Goal: Task Accomplishment & Management: Manage account settings

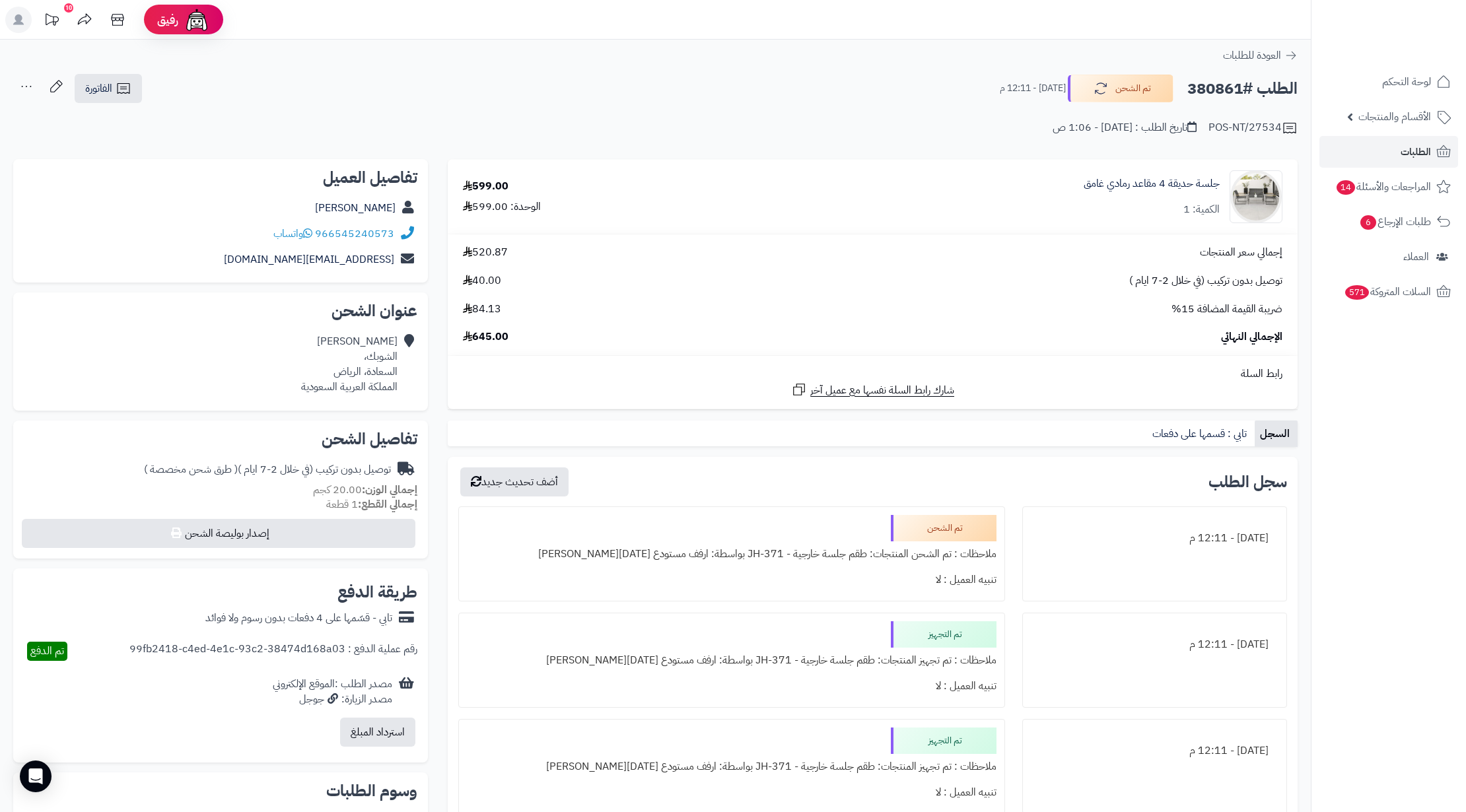
click at [1424, 149] on span "الطلبات" at bounding box center [1415, 152] width 30 height 19
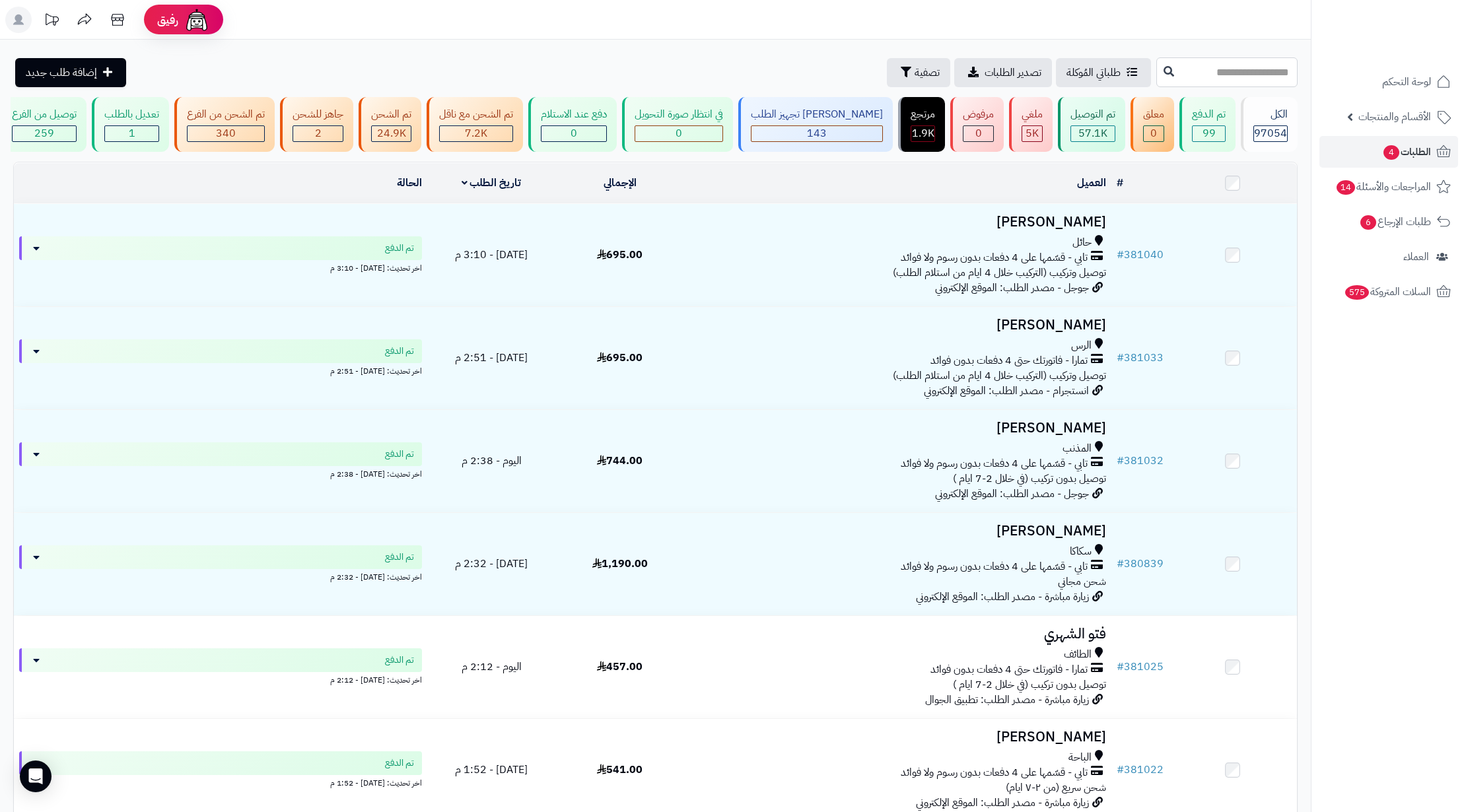
paste input "******"
click at [1156, 72] on input "******" at bounding box center [1227, 72] width 141 height 30
type input "******"
click at [1163, 74] on icon at bounding box center [1168, 70] width 10 height 10
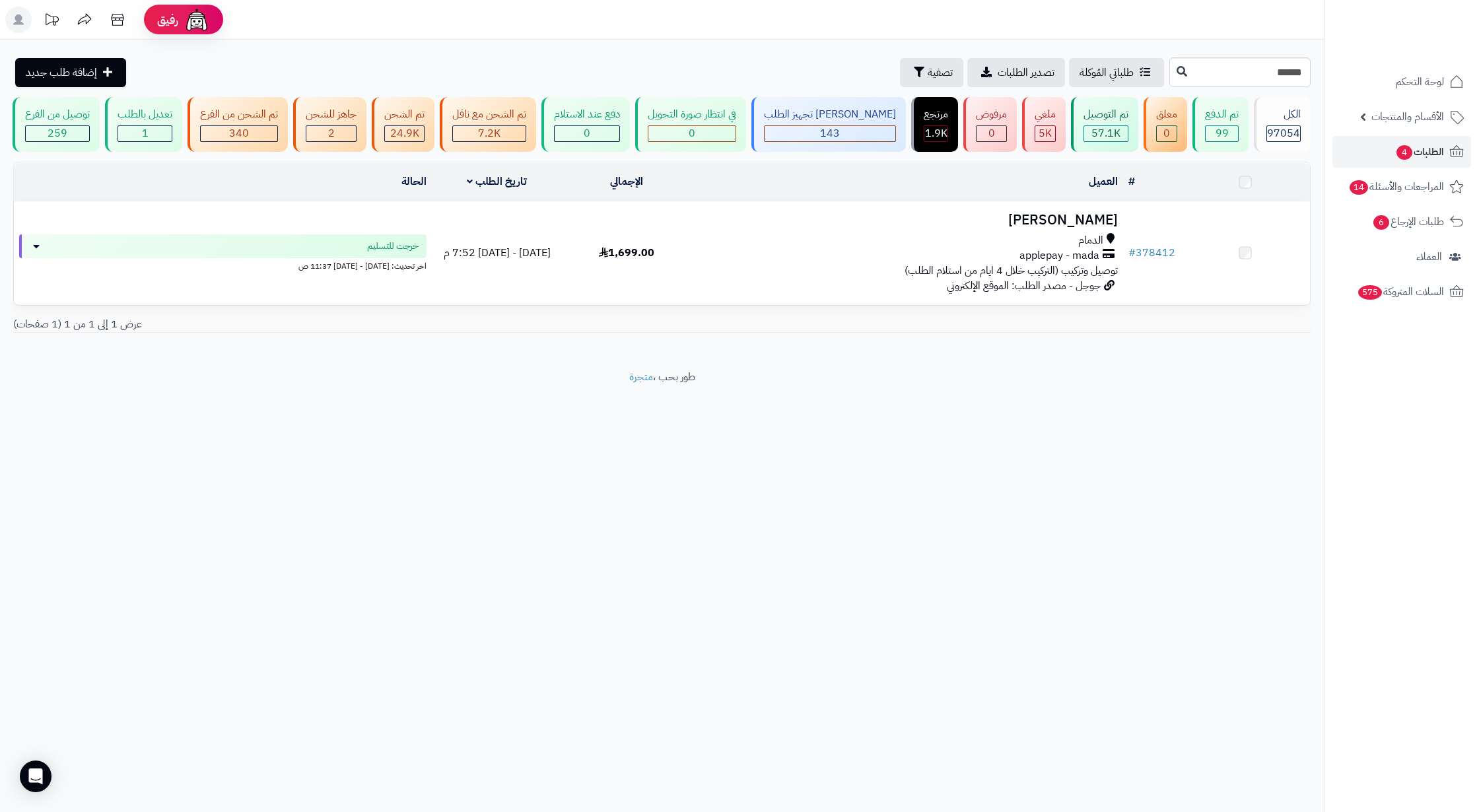
click at [1067, 263] on span "applepay - mada" at bounding box center [1059, 256] width 80 height 15
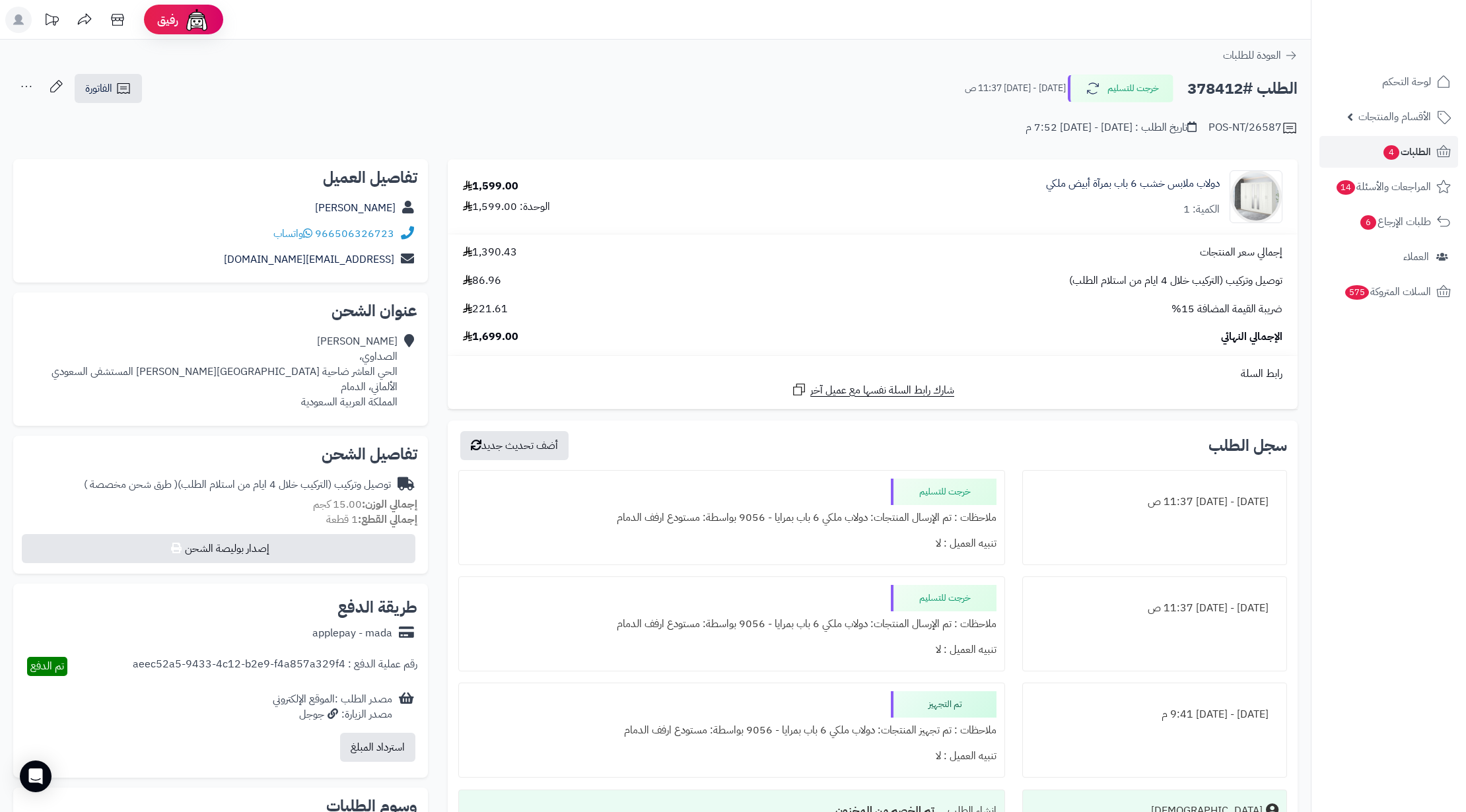
click at [1200, 93] on h2 "الطلب #378412" at bounding box center [1242, 89] width 110 height 27
copy h2 "378412"
click at [1418, 148] on span "الطلبات 4" at bounding box center [1406, 152] width 49 height 19
click at [1399, 150] on span "الطلبات 4" at bounding box center [1406, 152] width 49 height 19
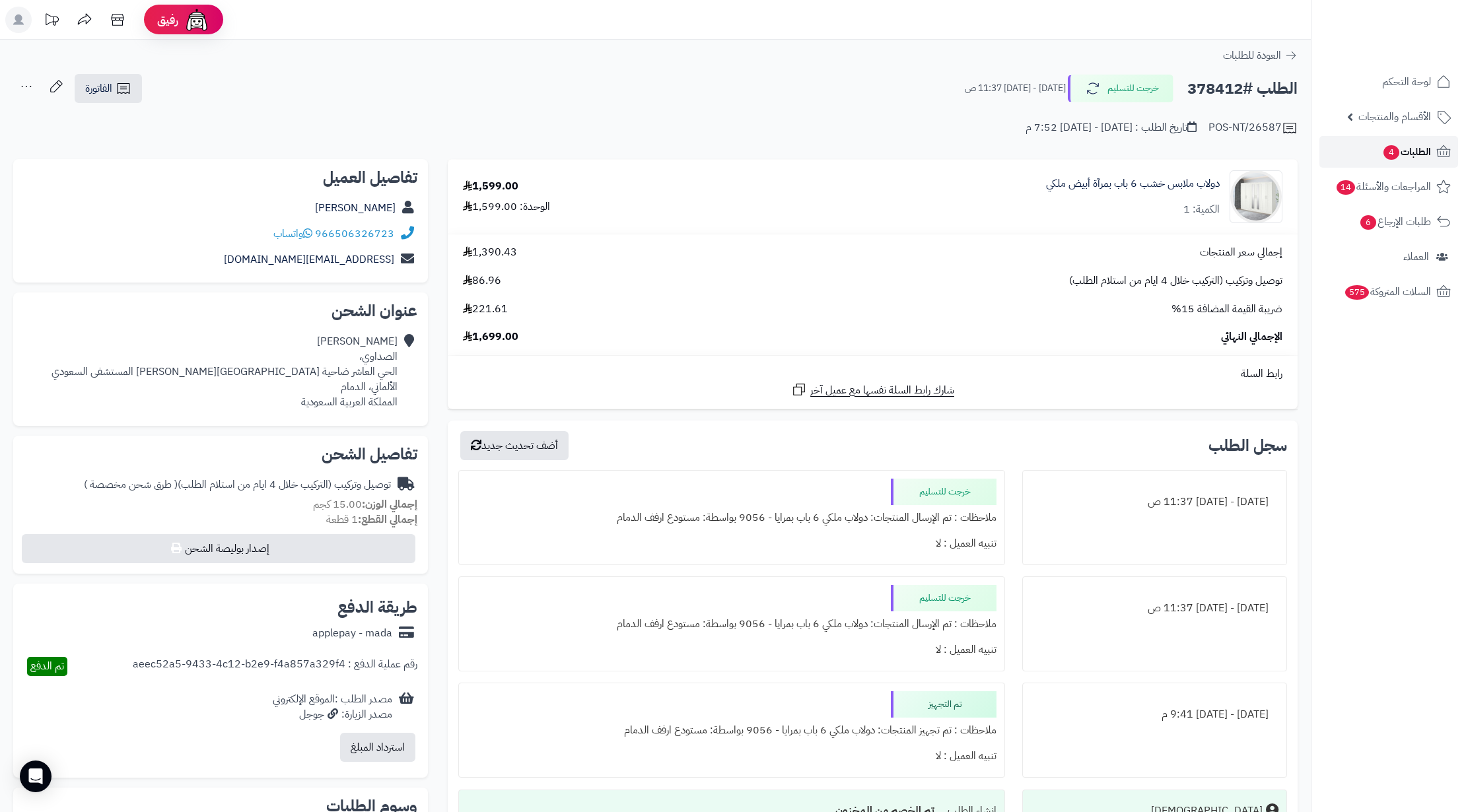
click at [1395, 146] on span "4" at bounding box center [1391, 152] width 16 height 15
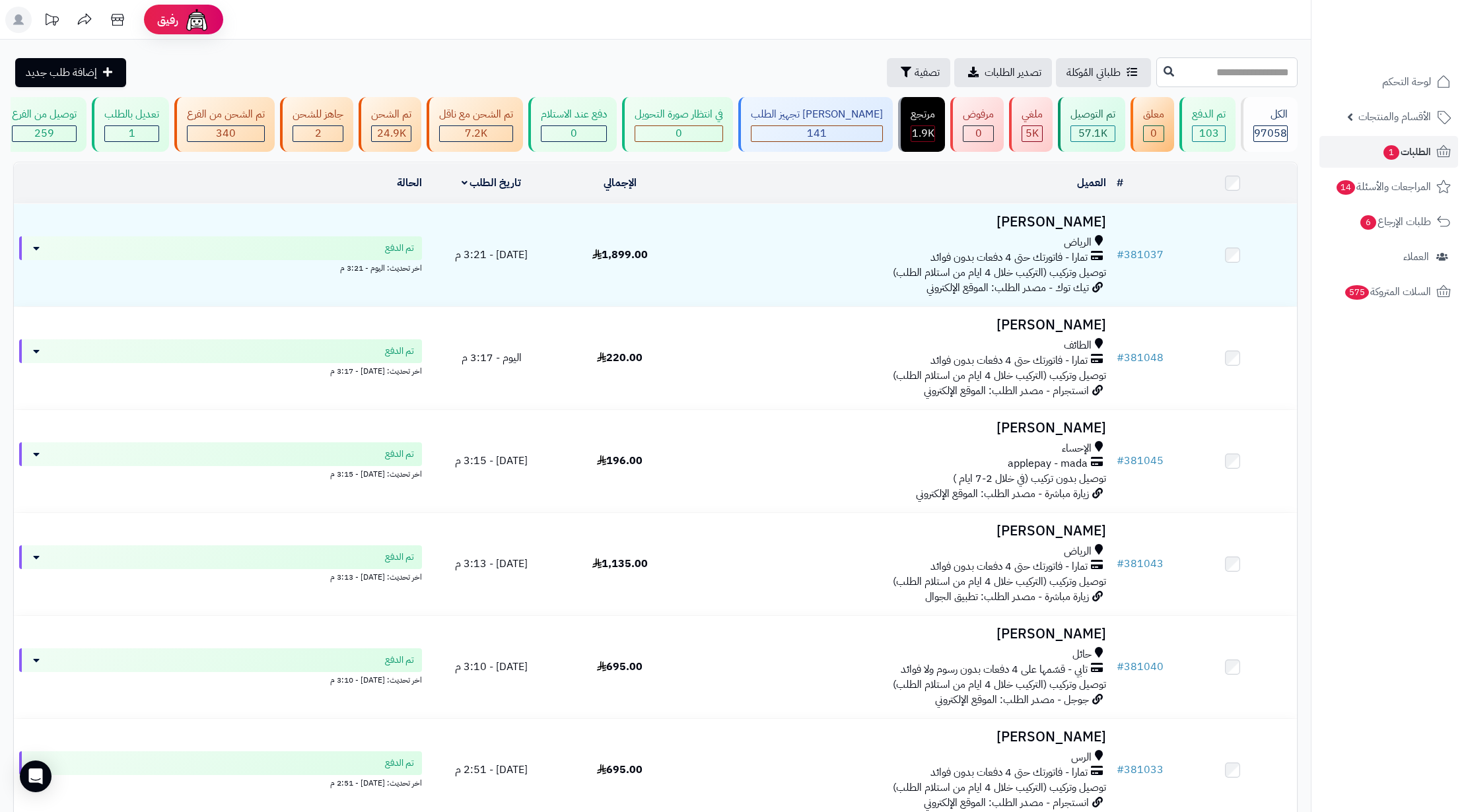
paste input "******"
type input "******"
click at [1159, 76] on button at bounding box center [1169, 71] width 20 height 25
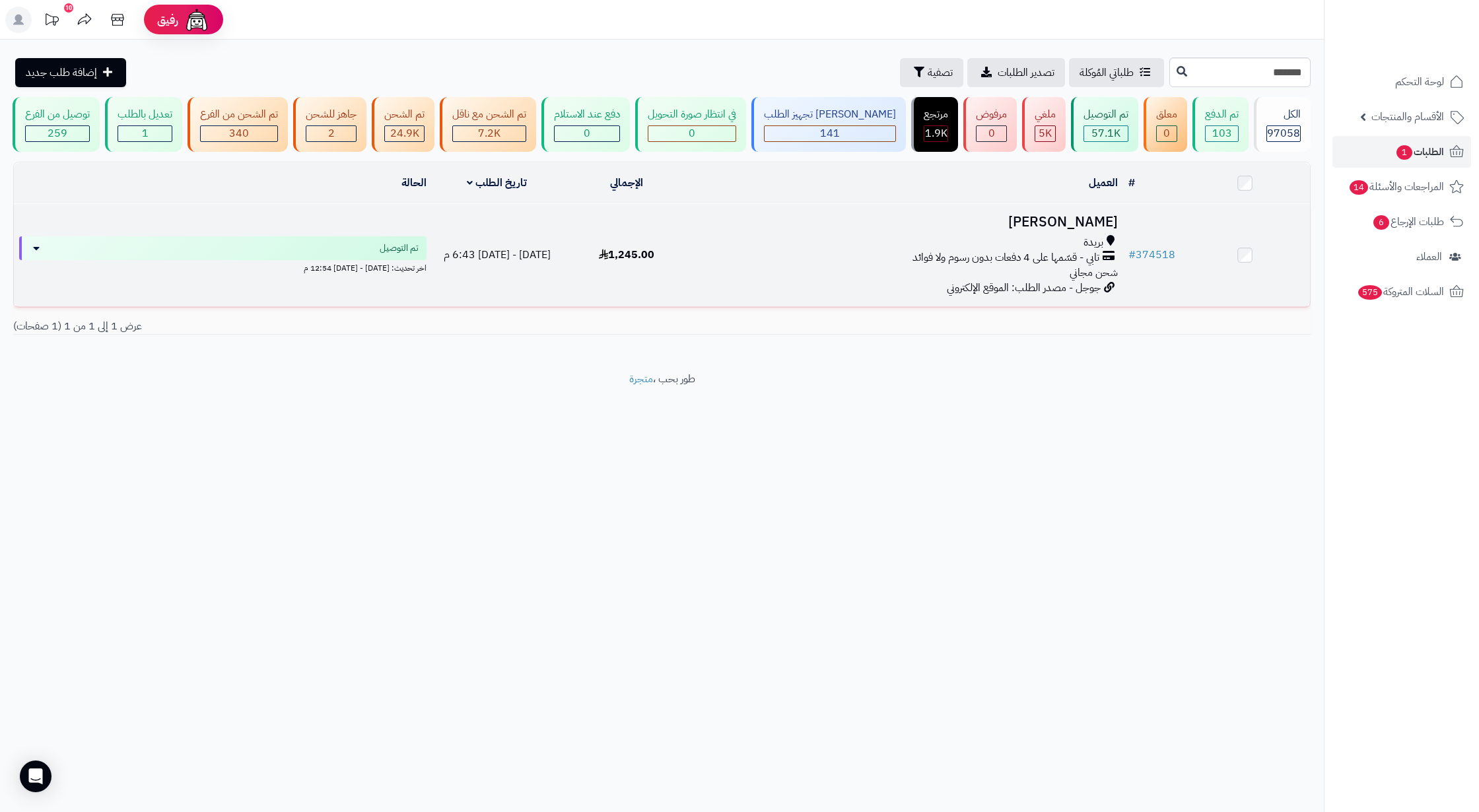
click at [1093, 281] on span "شحن مجاني" at bounding box center [1094, 272] width 49 height 16
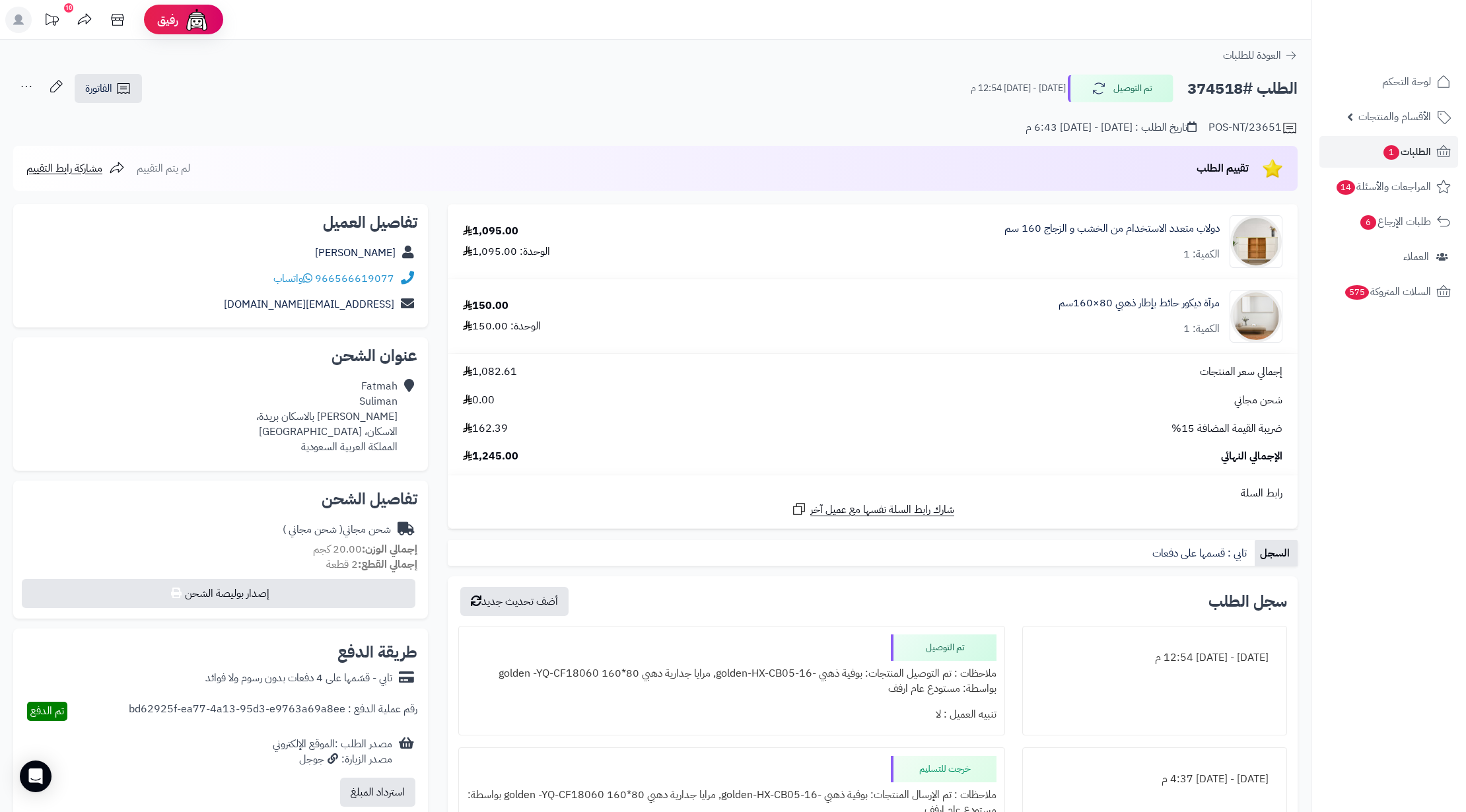
click at [858, 91] on div "الطلب #374518 تم التوصيل الخميس - ١١ سبتمبر ٢٠٢٥ - 12:54 م الفاتورة طباعة الفات…" at bounding box center [655, 89] width 1284 height 31
click at [1380, 223] on span "طلبات الإرجاع 6" at bounding box center [1395, 222] width 71 height 19
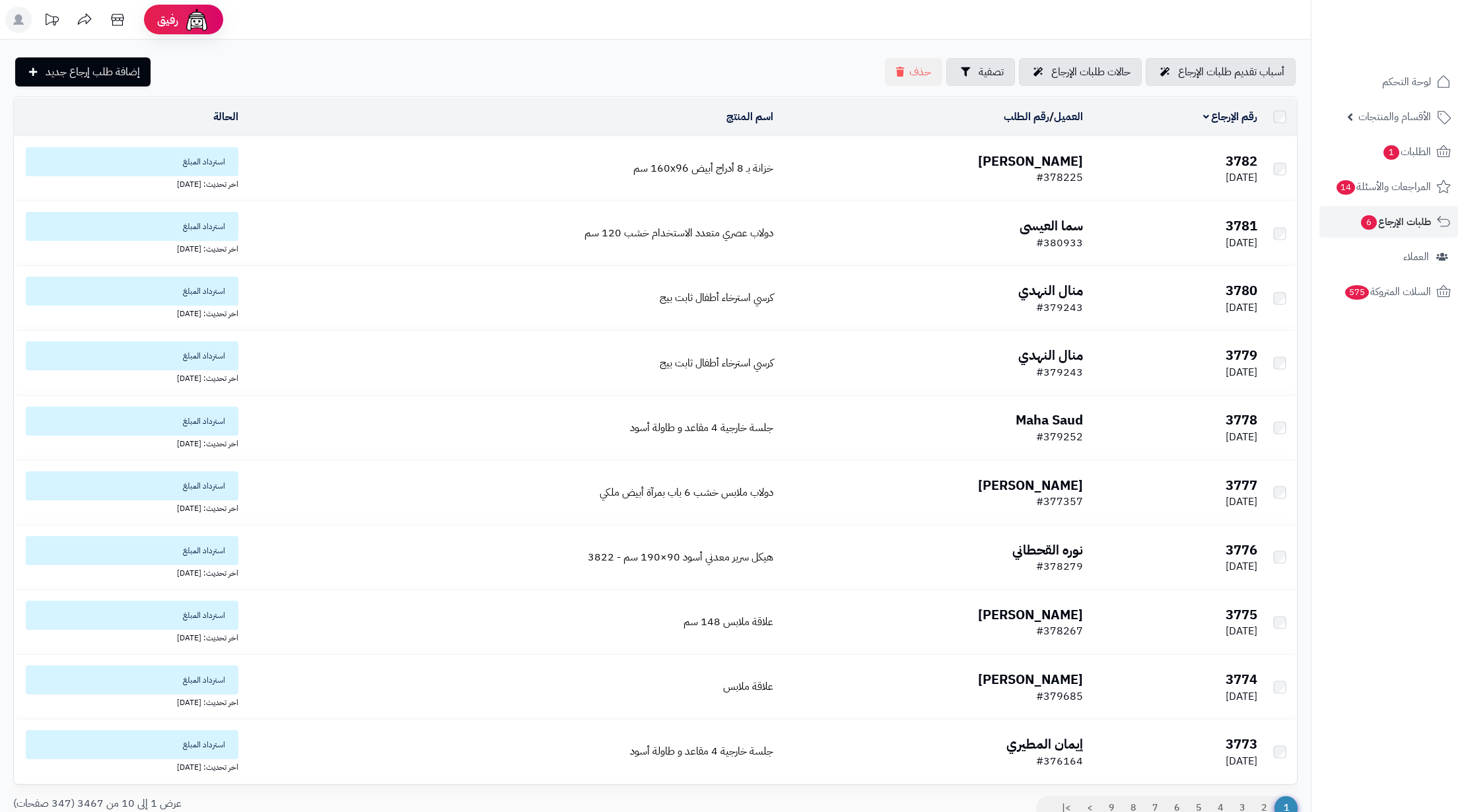
click at [1397, 148] on span "الطلبات 1" at bounding box center [1406, 152] width 49 height 19
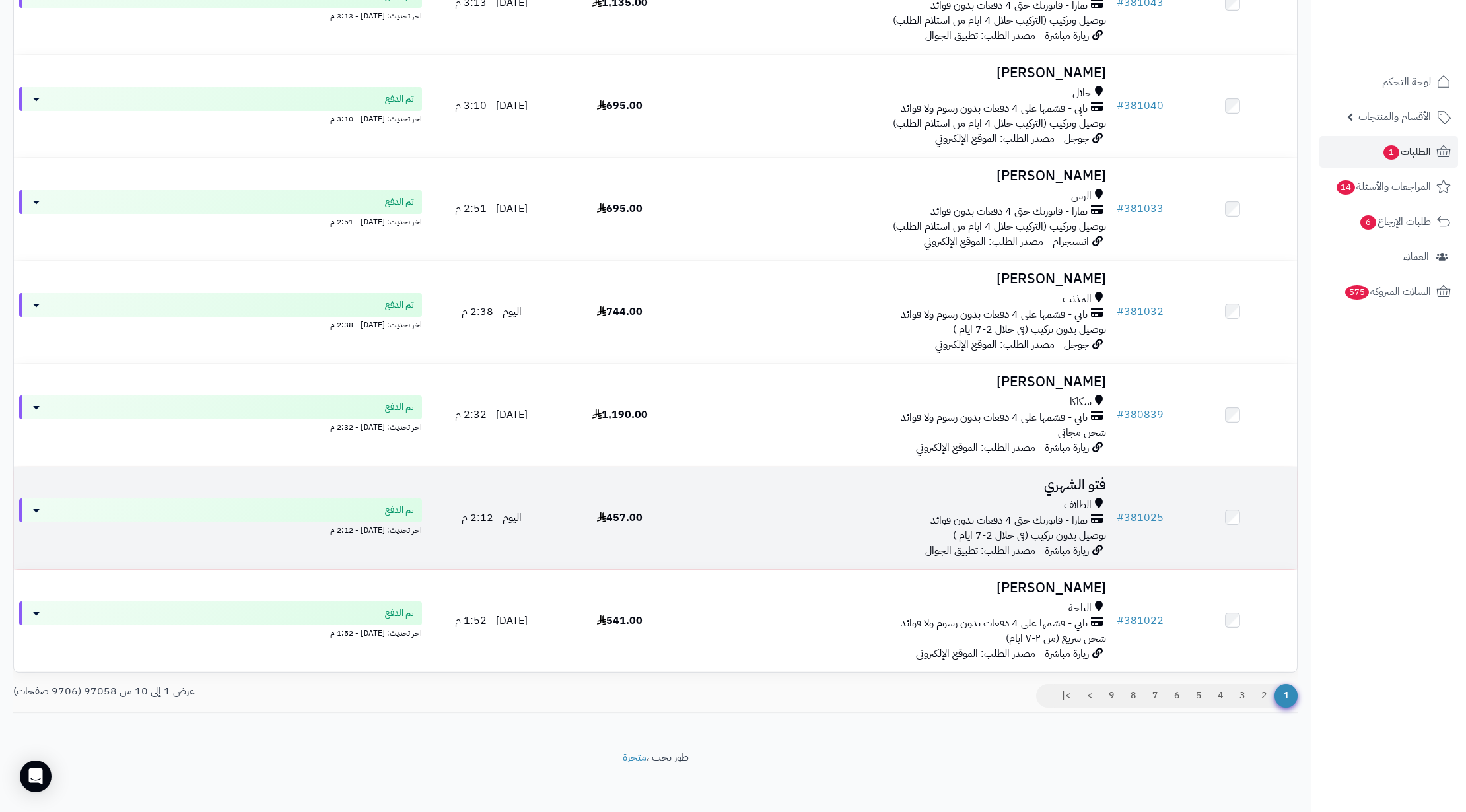
scroll to position [579, 0]
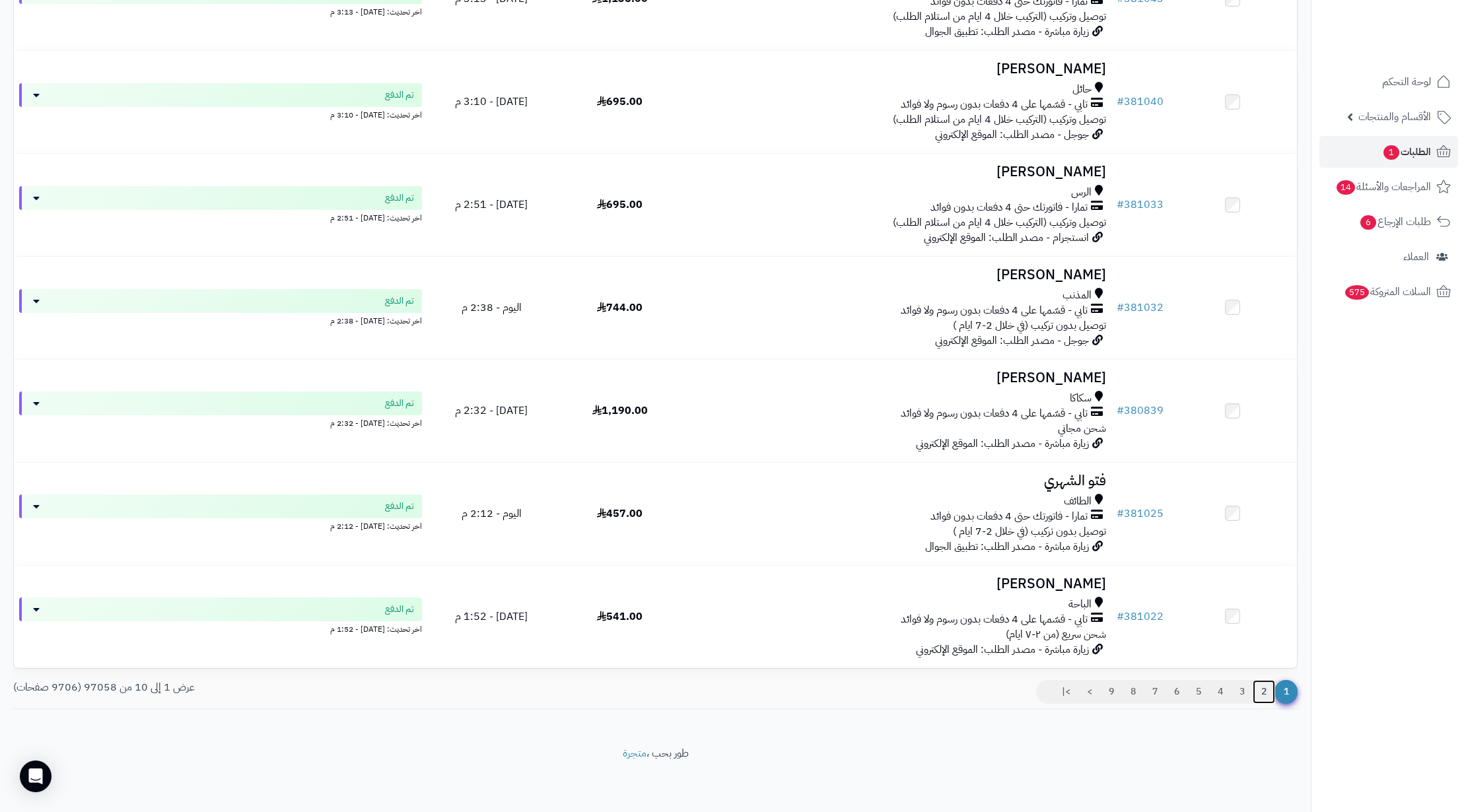
click at [1266, 693] on link "2" at bounding box center [1264, 691] width 22 height 24
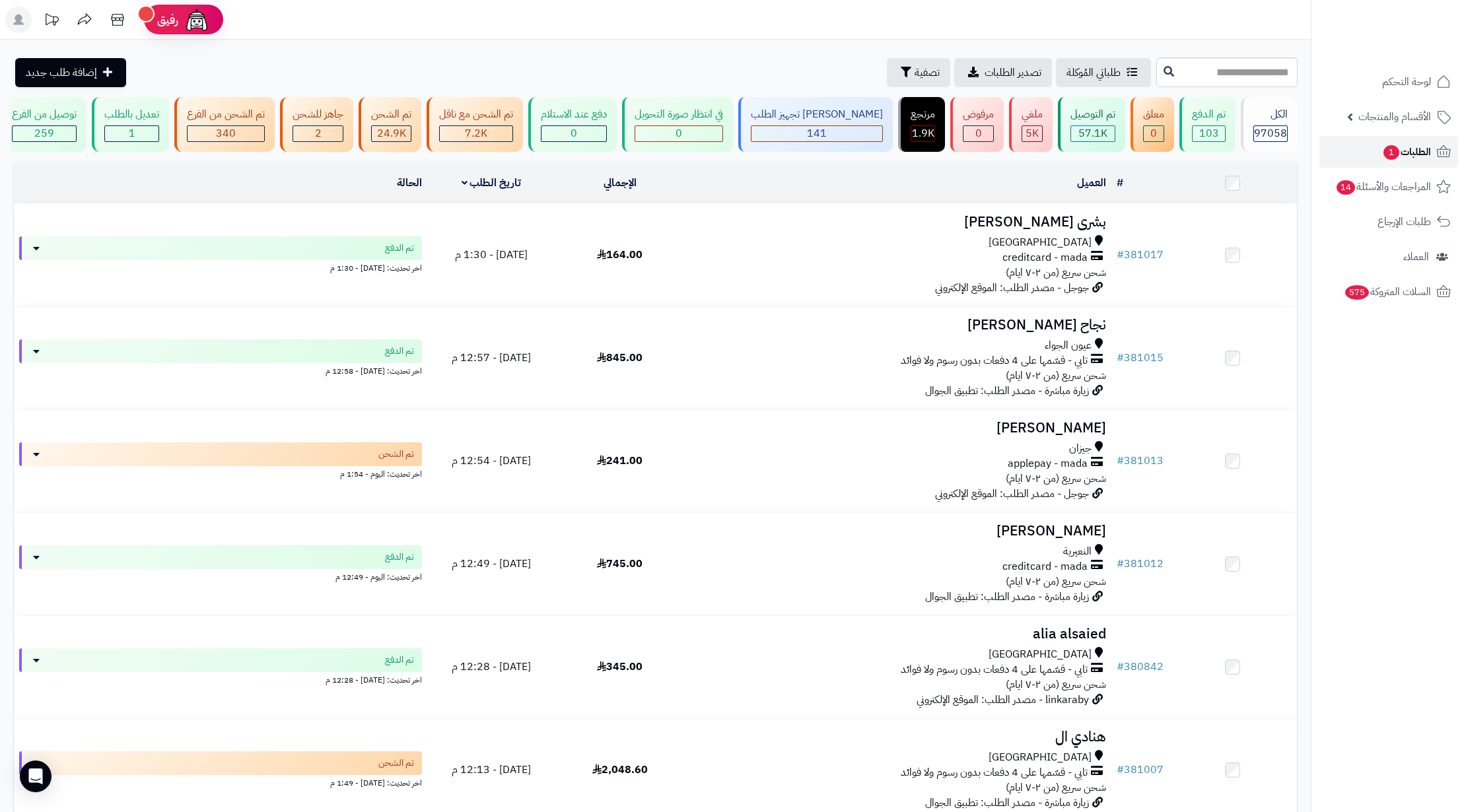
click at [1403, 149] on span "الطلبات 1" at bounding box center [1406, 152] width 49 height 19
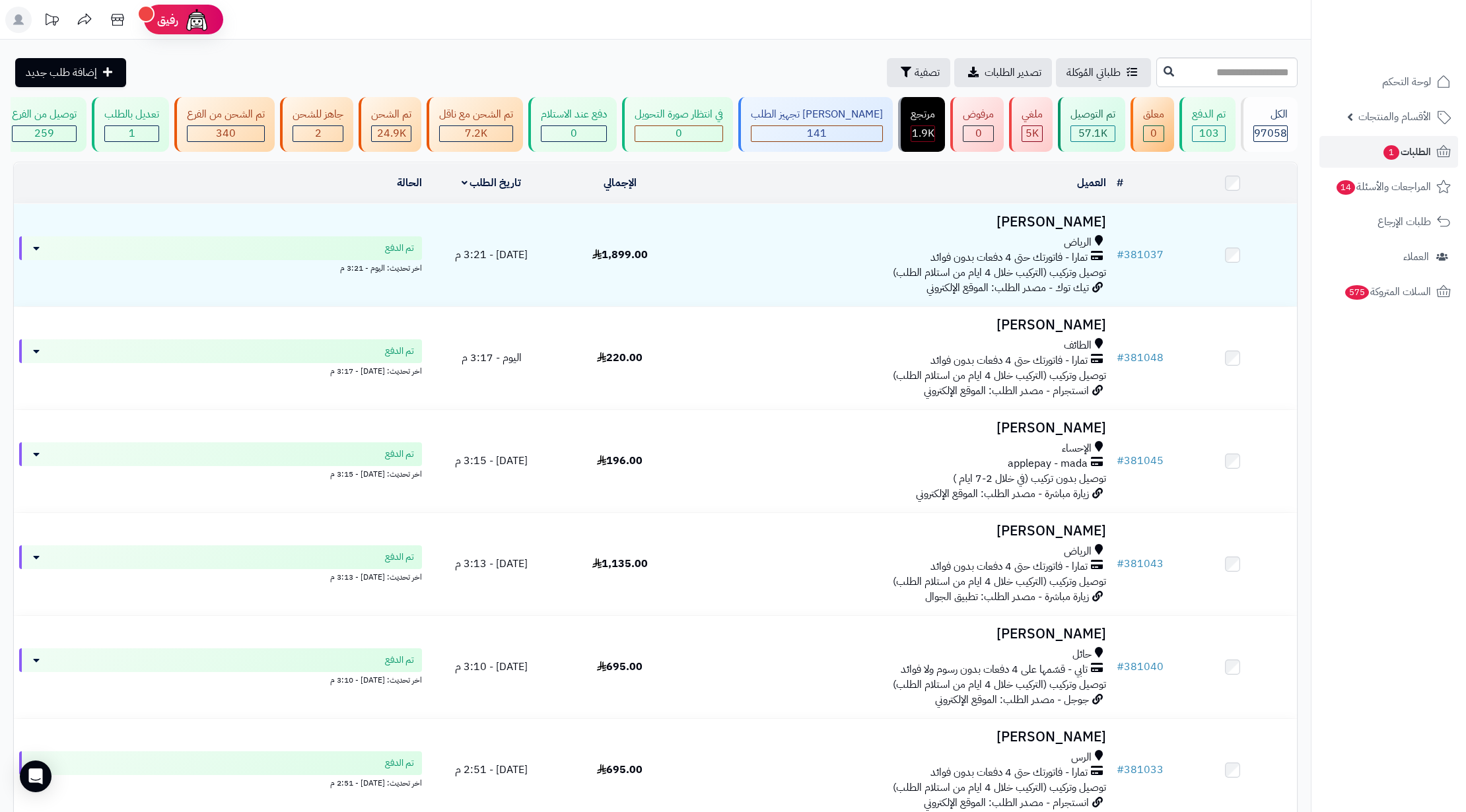
scroll to position [579, 0]
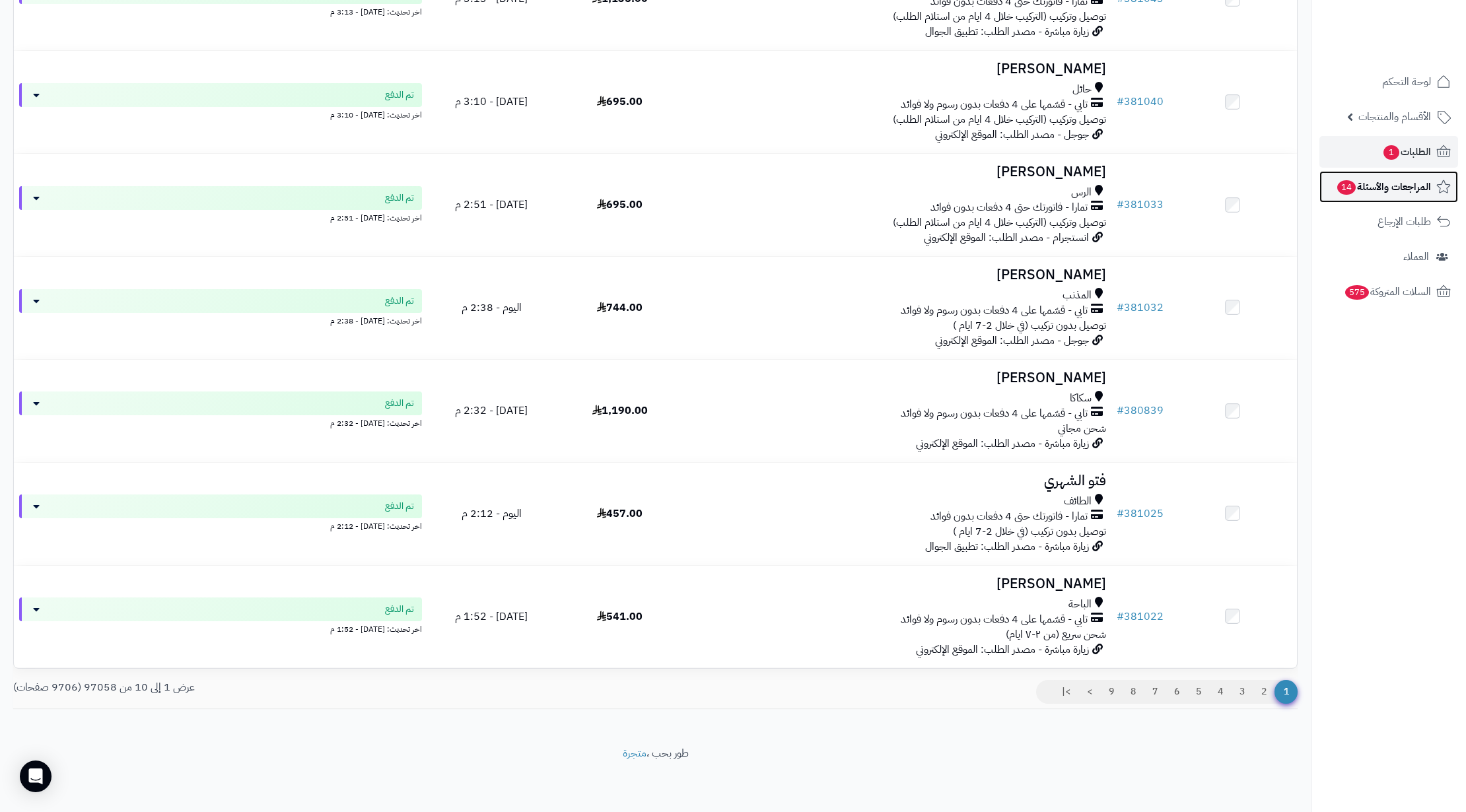
click at [1395, 188] on span "المراجعات والأسئلة 14" at bounding box center [1383, 186] width 95 height 19
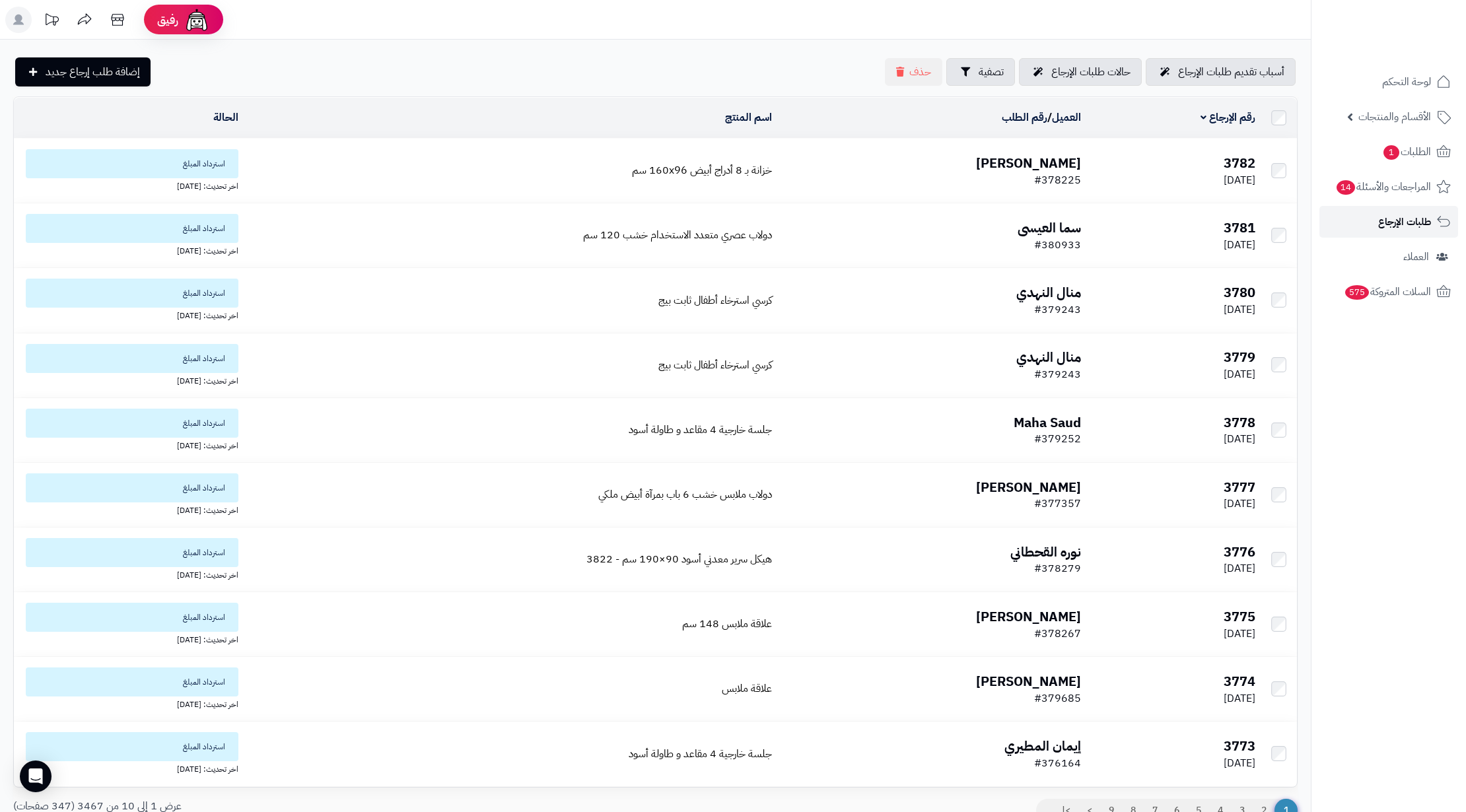
click at [1411, 219] on span "طلبات الإرجاع" at bounding box center [1404, 222] width 53 height 19
click at [572, 77] on div "أسباب تقديم طلبات الإرجاع حالات طلبات الإرجاع تصفية حذف إضافة طلب إرجاع جديد" at bounding box center [655, 72] width 1284 height 29
click at [1348, 165] on link "الطلبات 1" at bounding box center [1388, 152] width 139 height 32
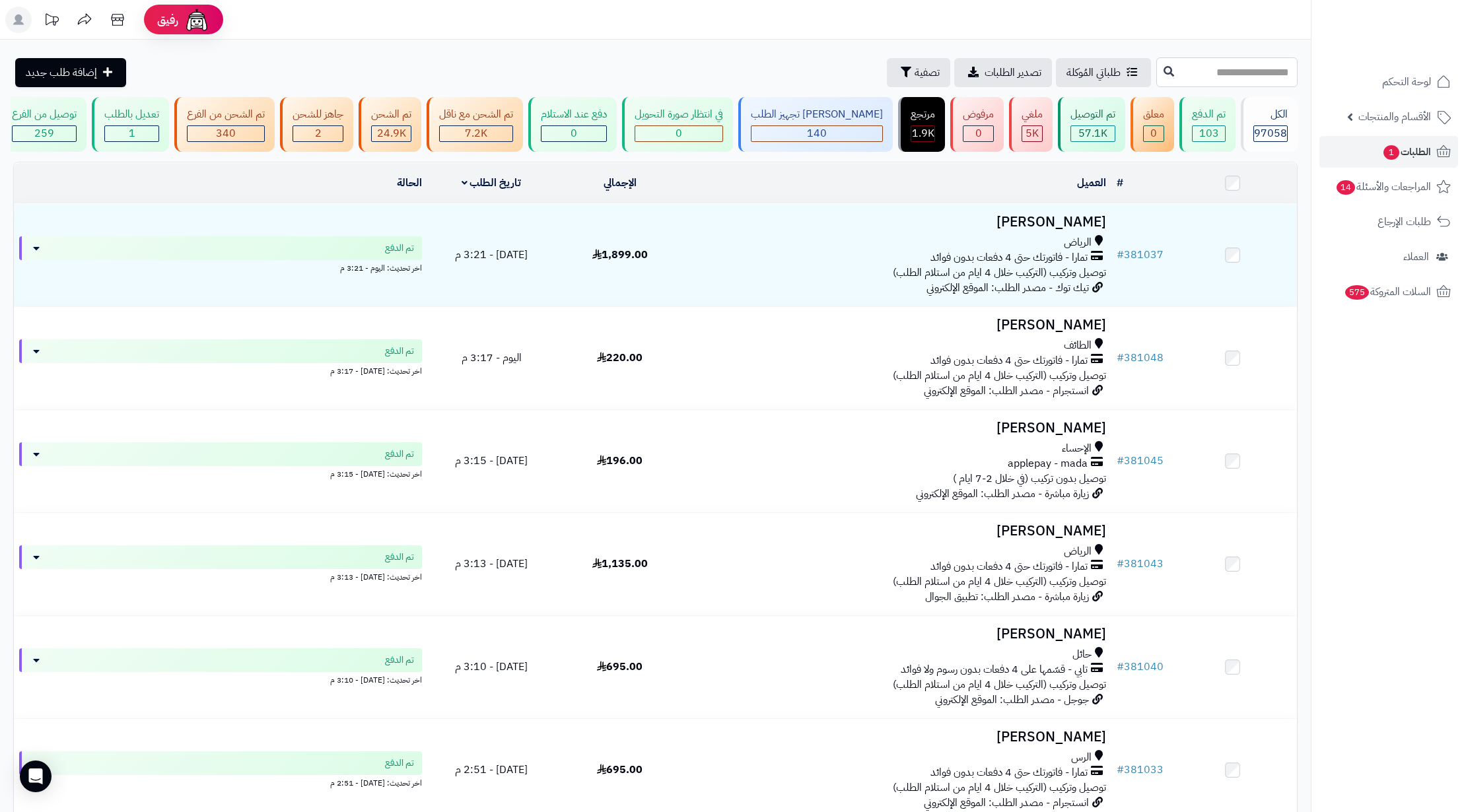
paste input "******"
type input "******"
click at [1163, 76] on icon at bounding box center [1168, 70] width 10 height 10
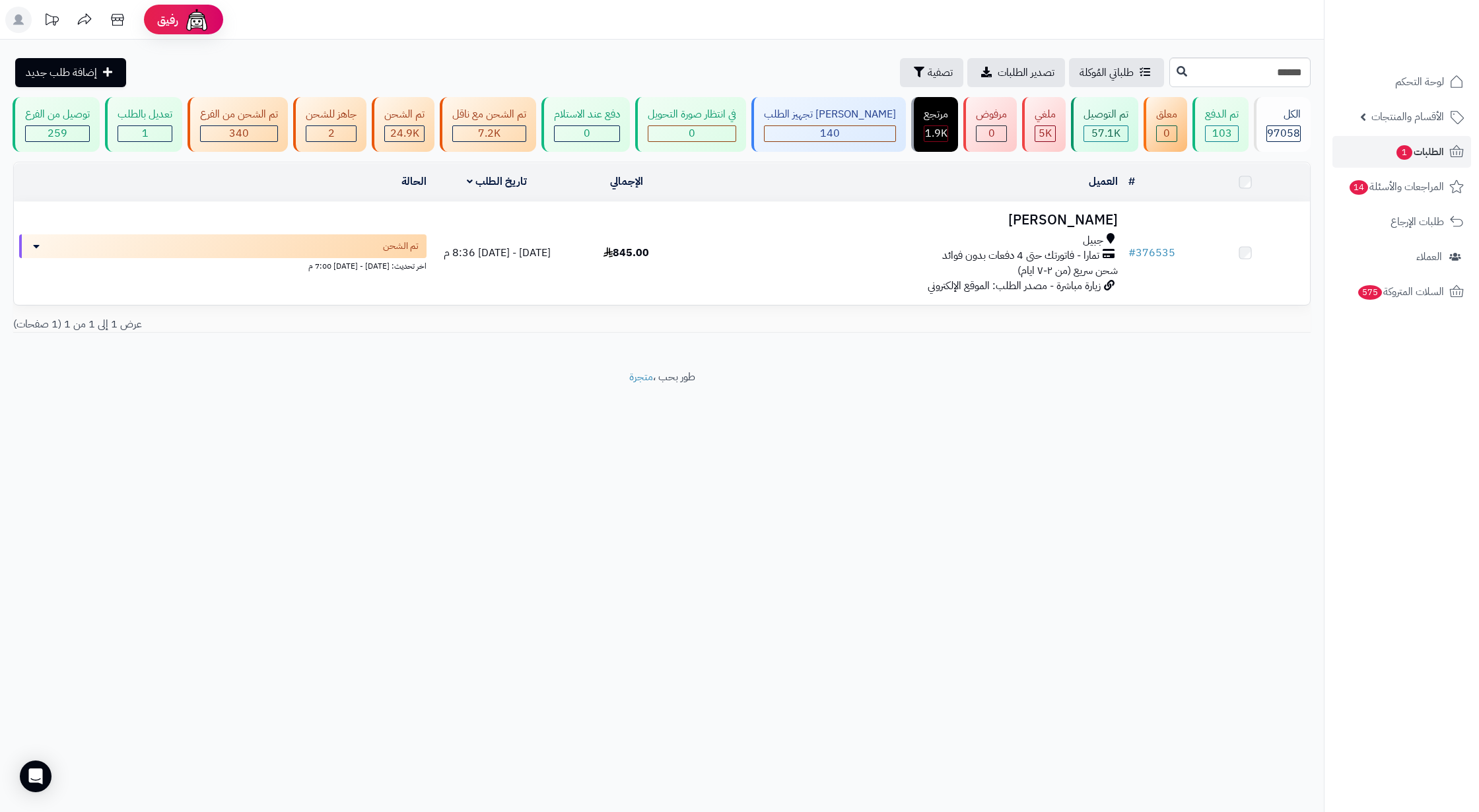
click at [1026, 263] on span "تمارا - فاتورتك حتى 4 دفعات بدون فوائد" at bounding box center [1020, 256] width 157 height 15
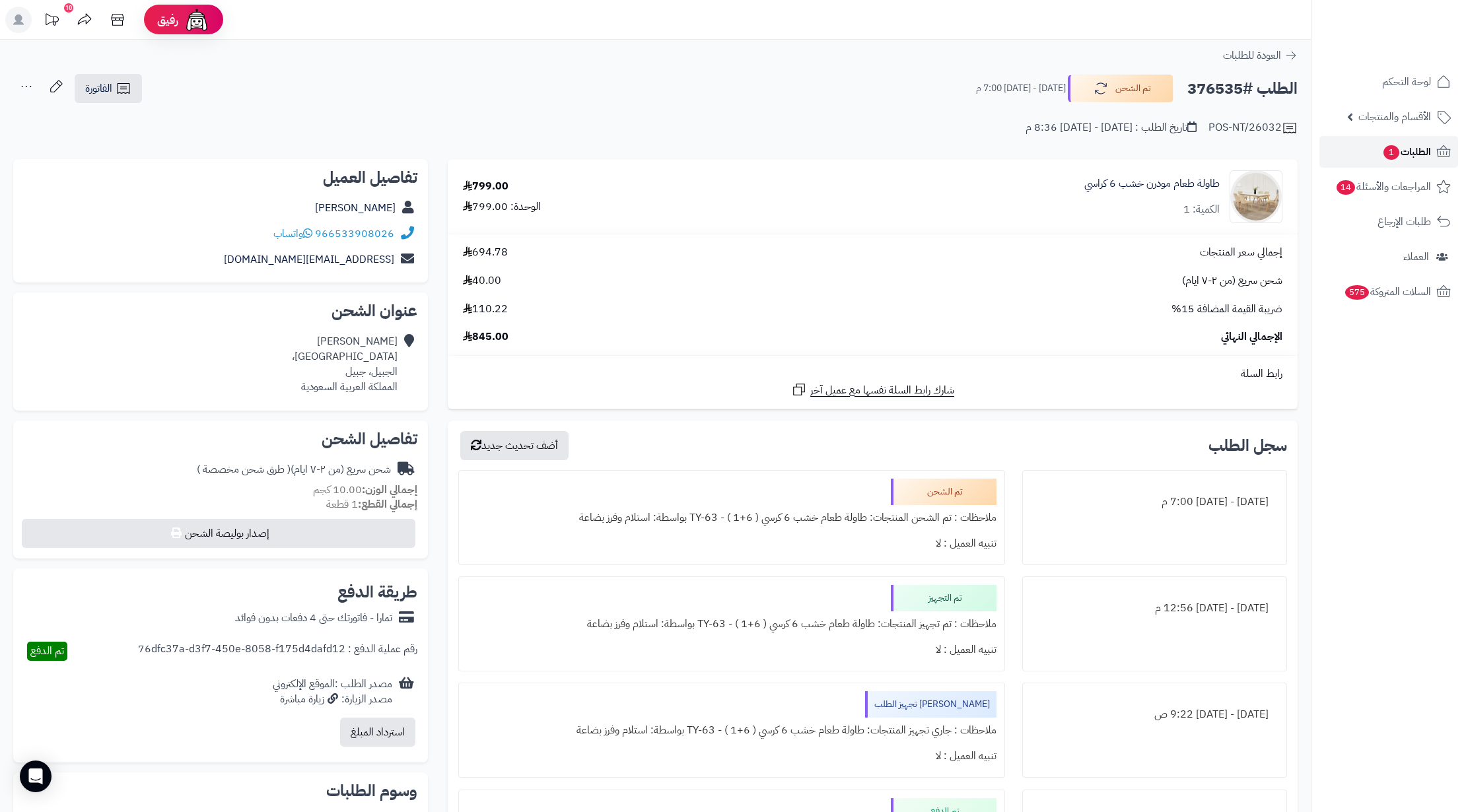
click at [1422, 151] on span "الطلبات 1" at bounding box center [1406, 152] width 49 height 19
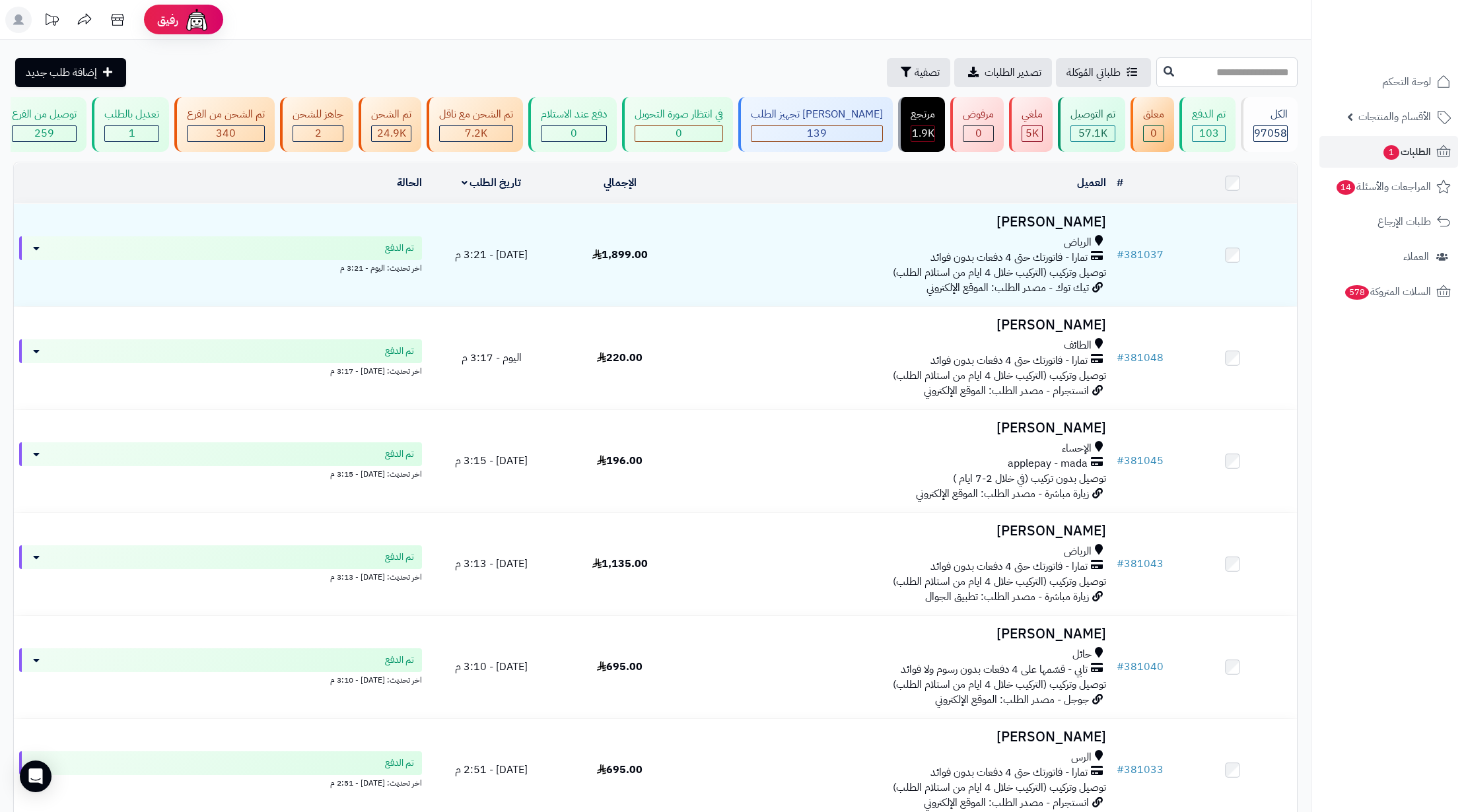
paste input "******"
type input "******"
click at [1159, 77] on button at bounding box center [1169, 71] width 20 height 25
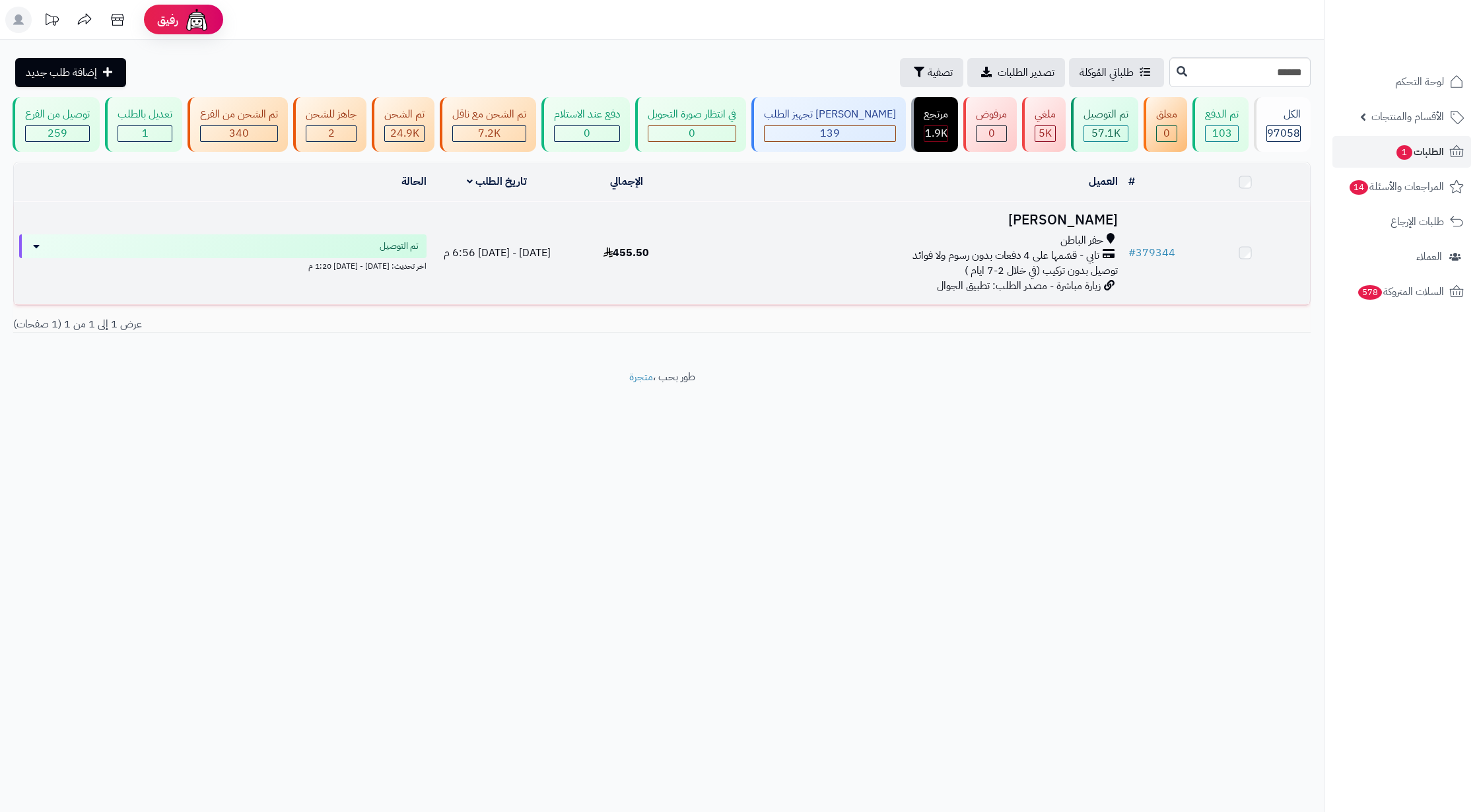
click at [1078, 279] on span "توصيل بدون تركيب (في خلال 2-7 ايام )" at bounding box center [1041, 270] width 153 height 16
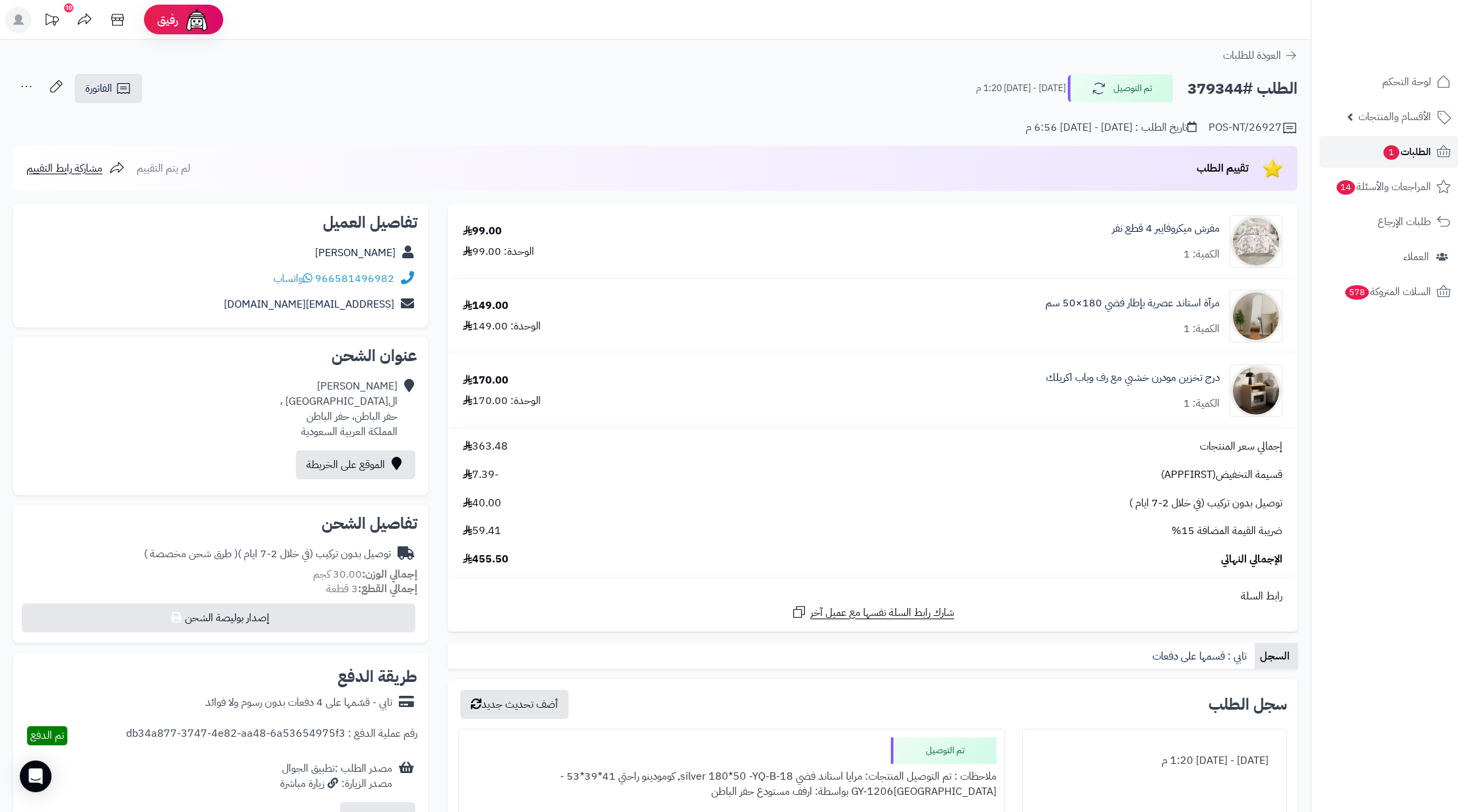
click at [1406, 150] on span "الطلبات 1" at bounding box center [1406, 152] width 49 height 19
click at [1370, 150] on link "الطلبات 1" at bounding box center [1388, 152] width 139 height 32
click at [1390, 154] on span "1" at bounding box center [1391, 152] width 16 height 15
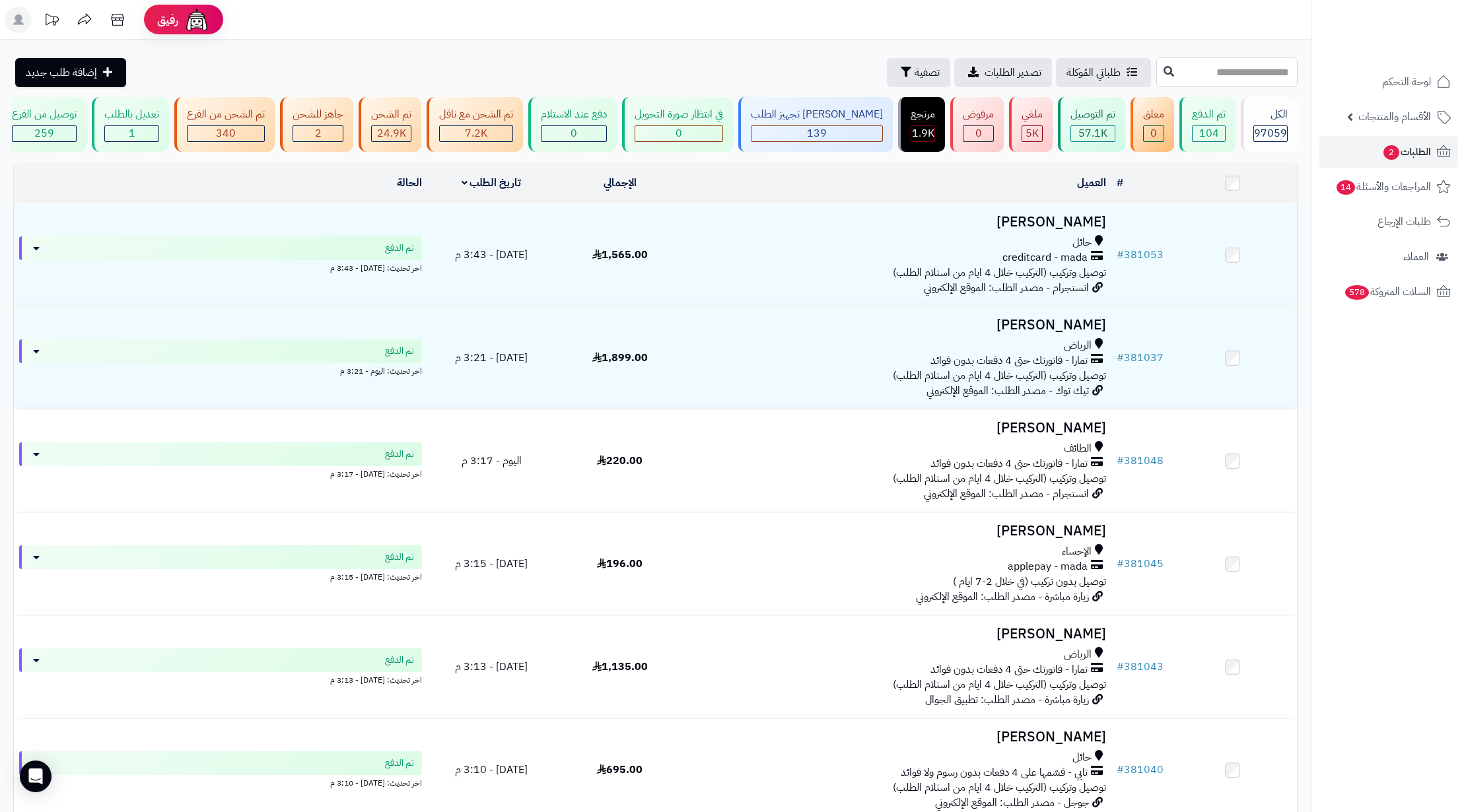
paste input "******"
type input "******"
click at [1159, 63] on button at bounding box center [1169, 71] width 20 height 25
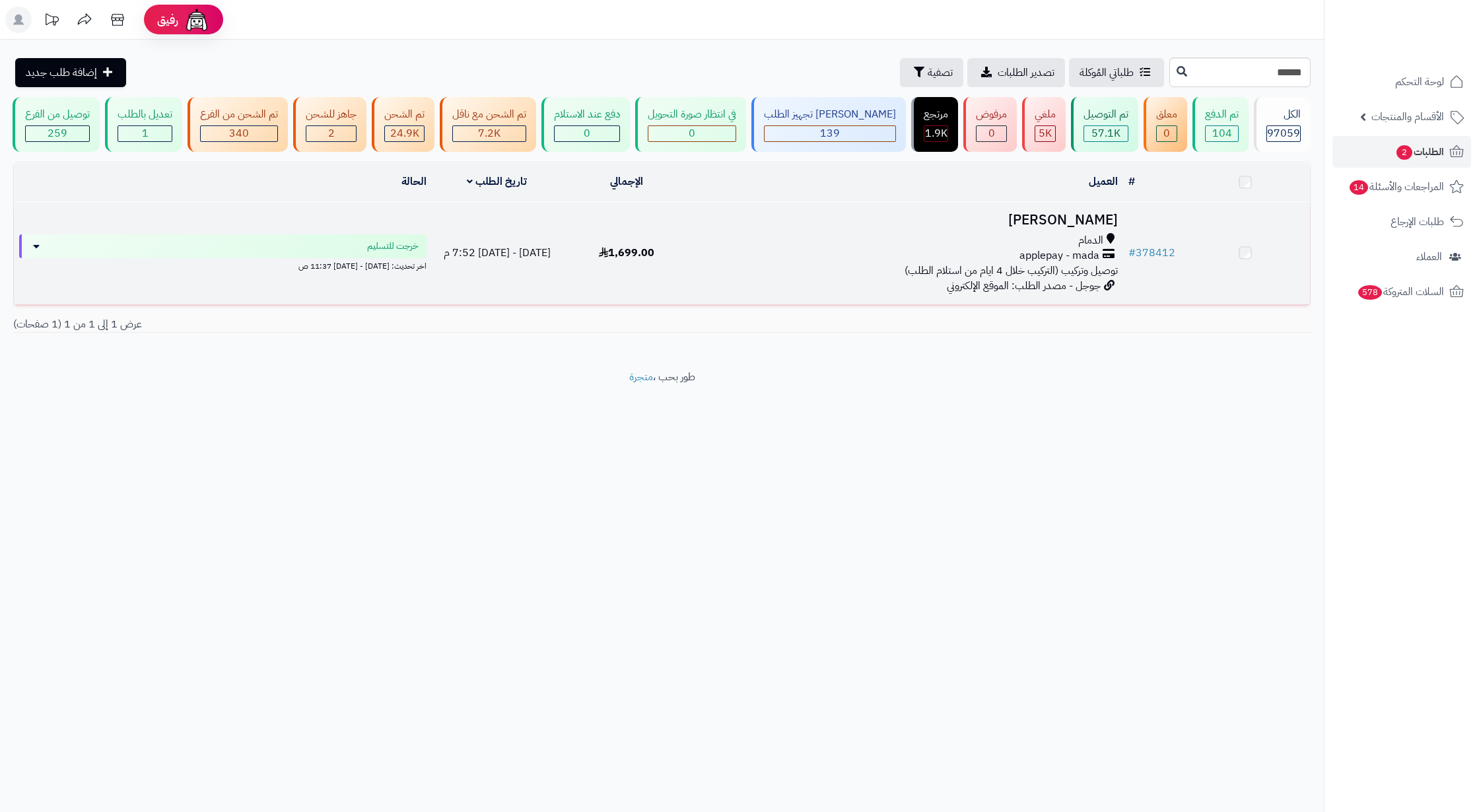
click at [1054, 248] on div "الدمام" at bounding box center [907, 240] width 421 height 15
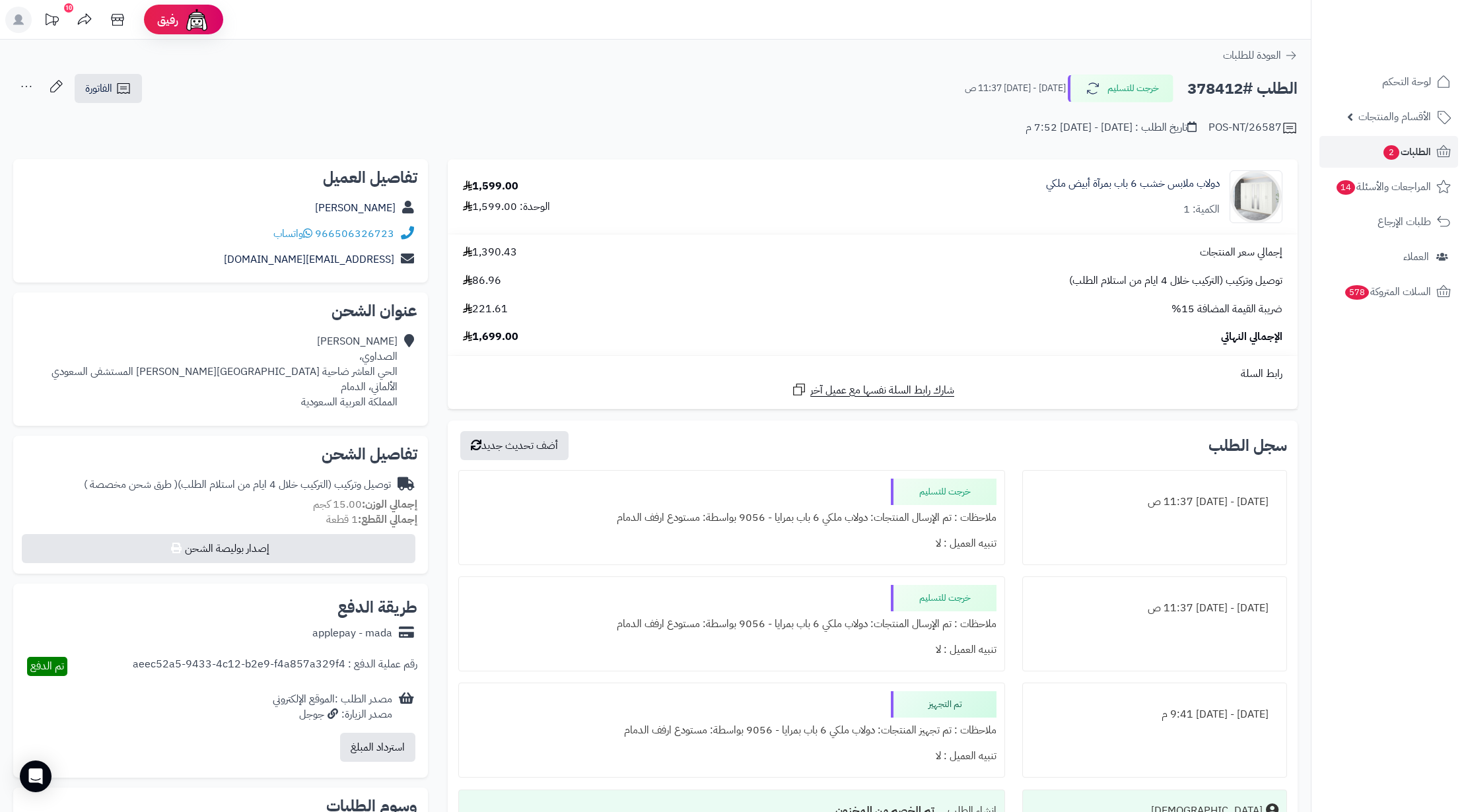
click at [1217, 96] on h2 "الطلب #378412" at bounding box center [1242, 89] width 110 height 27
copy h2 "378412"
click at [582, 181] on div "1,599.00 الوحدة: 1,599.00" at bounding box center [577, 196] width 250 height 35
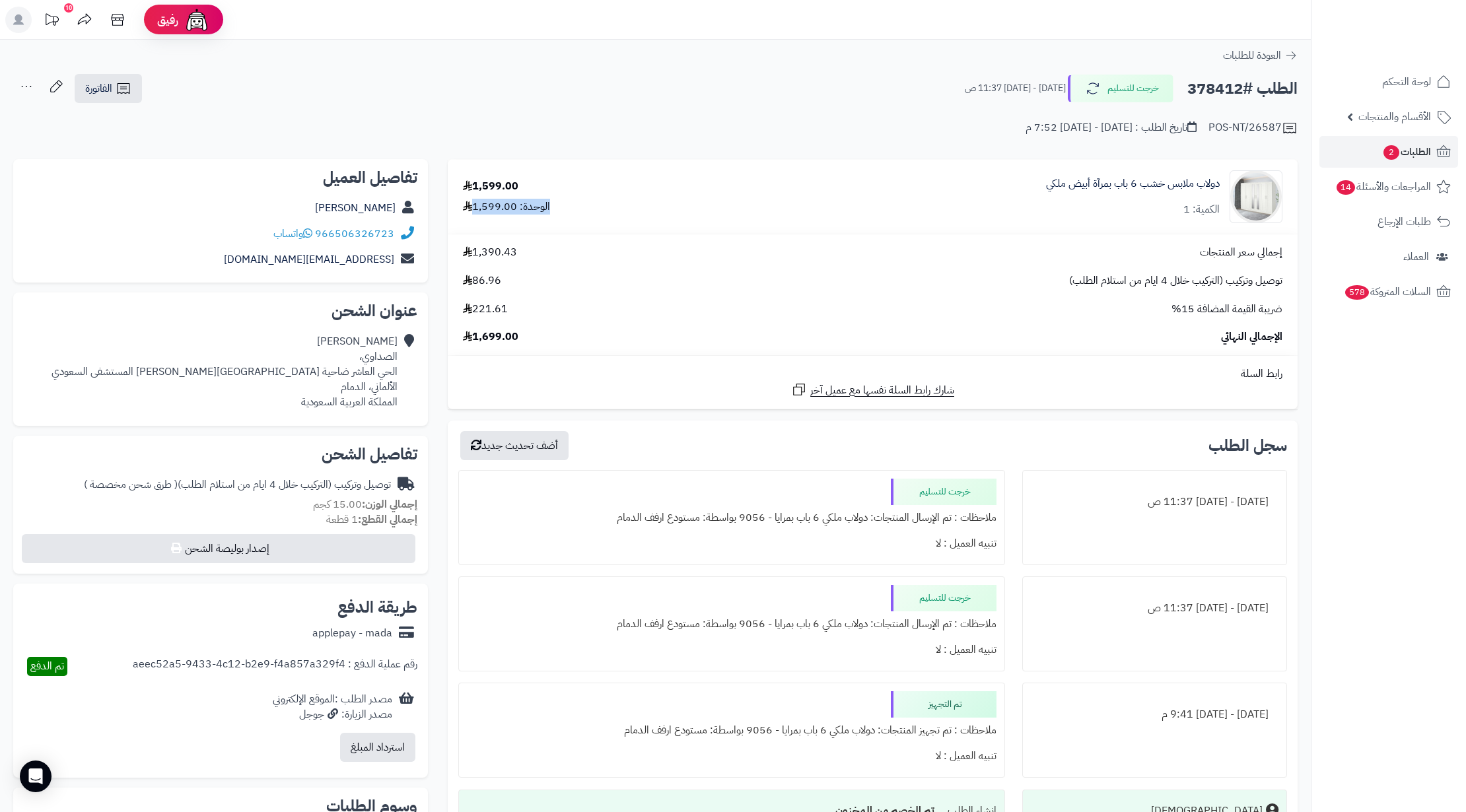
click at [582, 181] on div "1,599.00 الوحدة: 1,599.00" at bounding box center [577, 196] width 250 height 35
drag, startPoint x: 582, startPoint y: 181, endPoint x: 550, endPoint y: 181, distance: 32.0
click at [550, 181] on div "1,599.00 الوحدة: 1,599.00" at bounding box center [577, 196] width 250 height 35
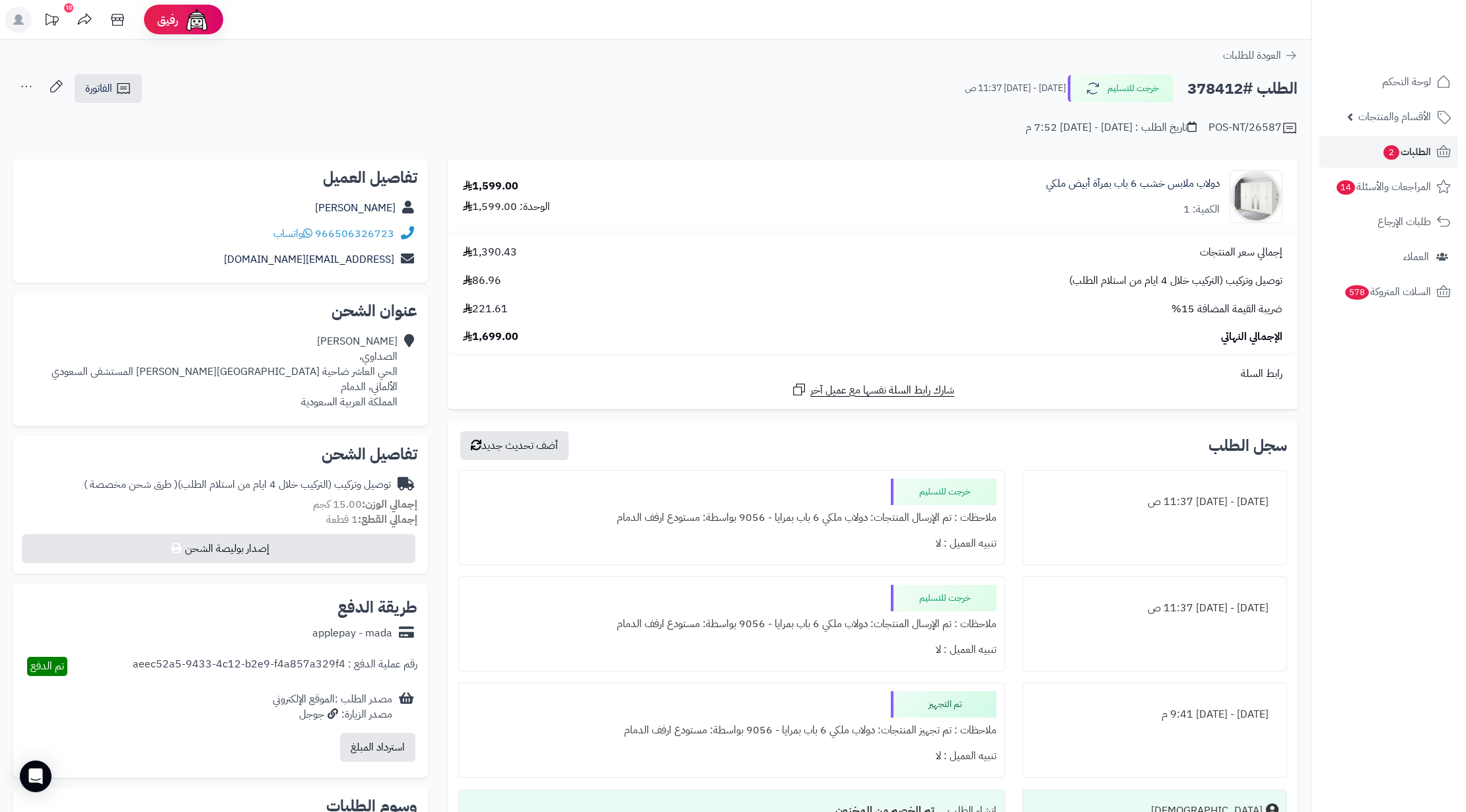
click at [500, 177] on td "1,599.00 الوحدة: 1,599.00" at bounding box center [577, 197] width 260 height 74
copy div "1,599.00"
click at [1211, 83] on h2 "الطلب #378412" at bounding box center [1242, 89] width 110 height 27
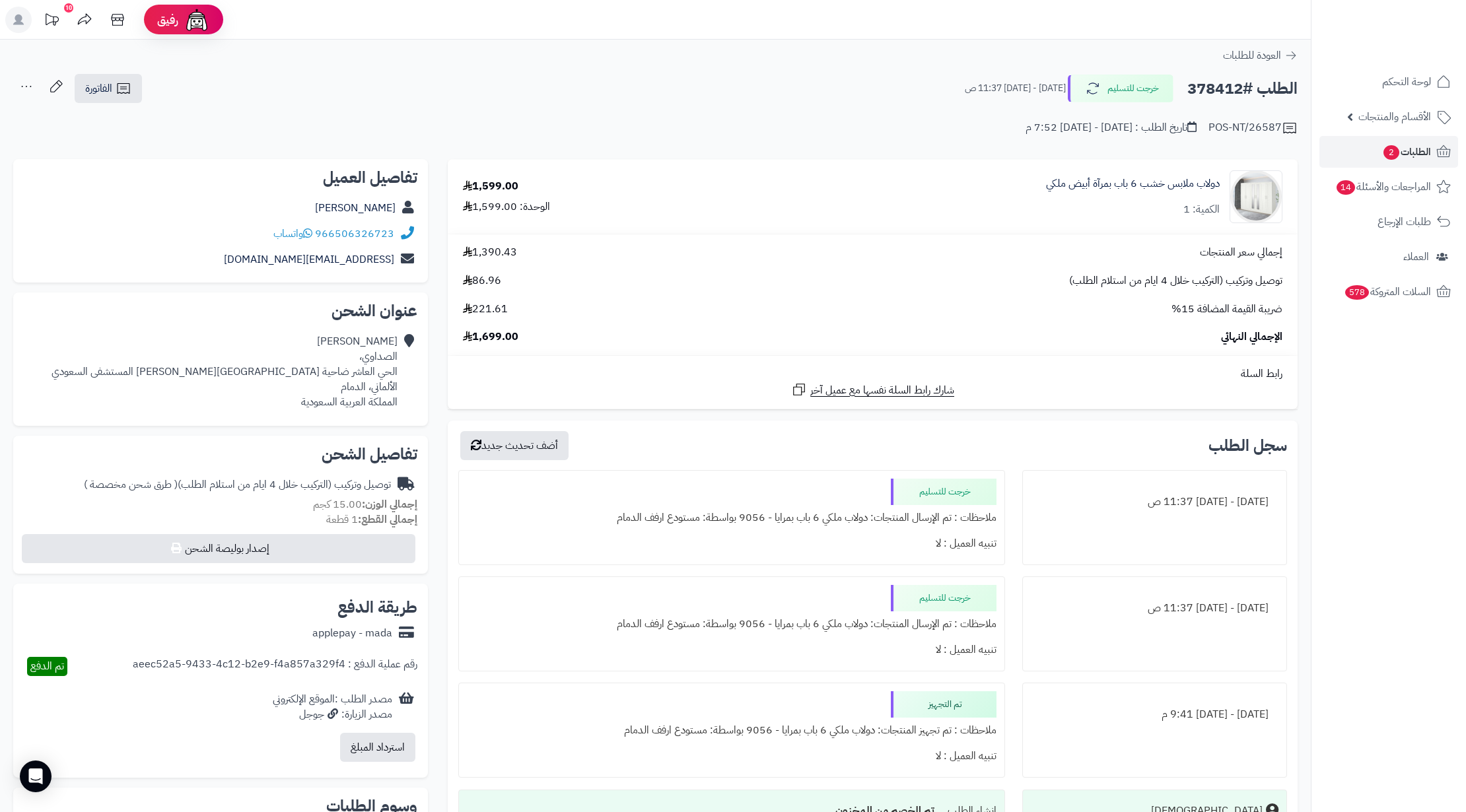
click at [1211, 83] on h2 "الطلب #378412" at bounding box center [1242, 89] width 110 height 27
drag, startPoint x: 1211, startPoint y: 83, endPoint x: 162, endPoint y: 222, distance: 1058.2
click at [162, 222] on div "966506326723 واتساب" at bounding box center [220, 233] width 394 height 26
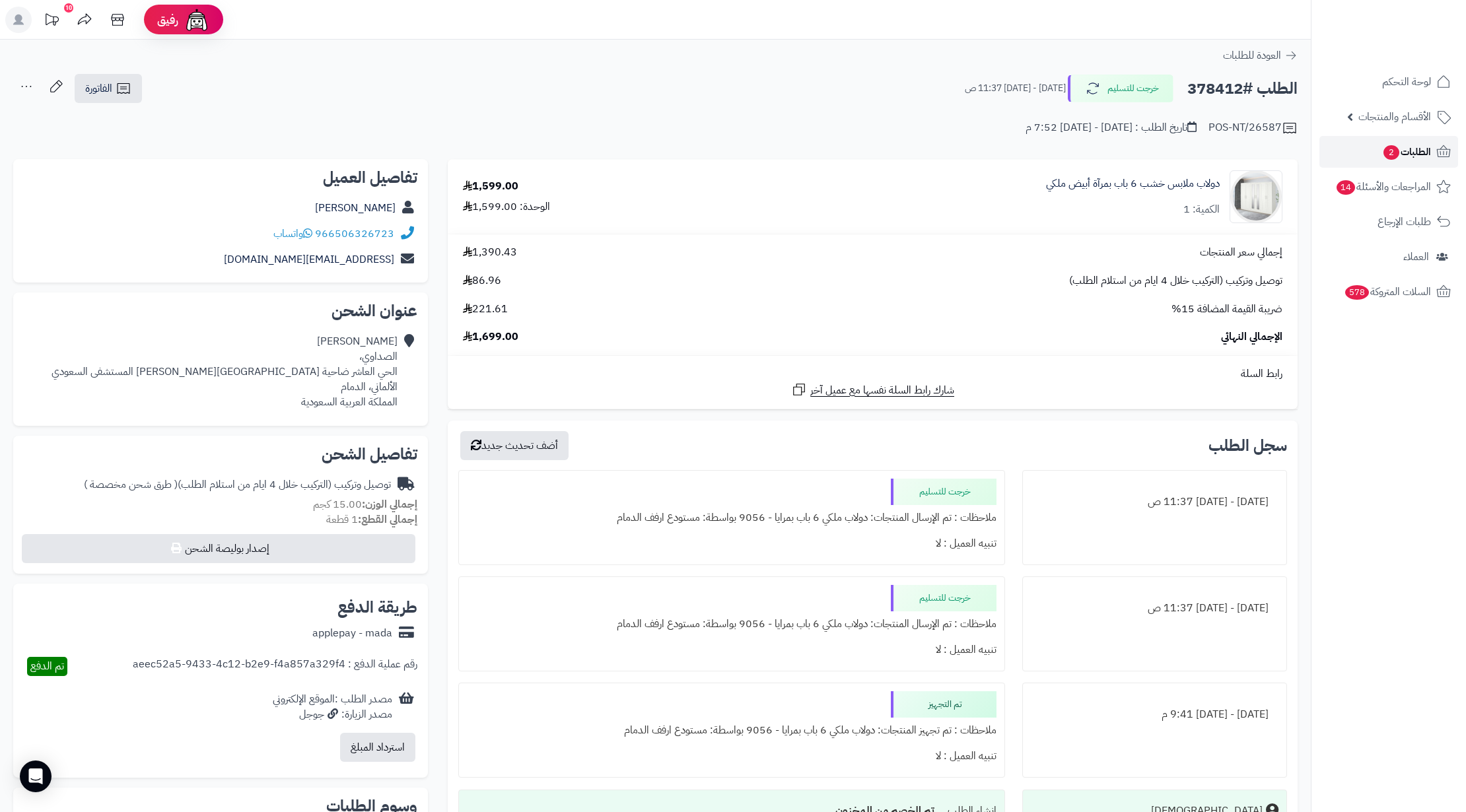
click at [1329, 146] on link "الطلبات 2" at bounding box center [1388, 152] width 139 height 32
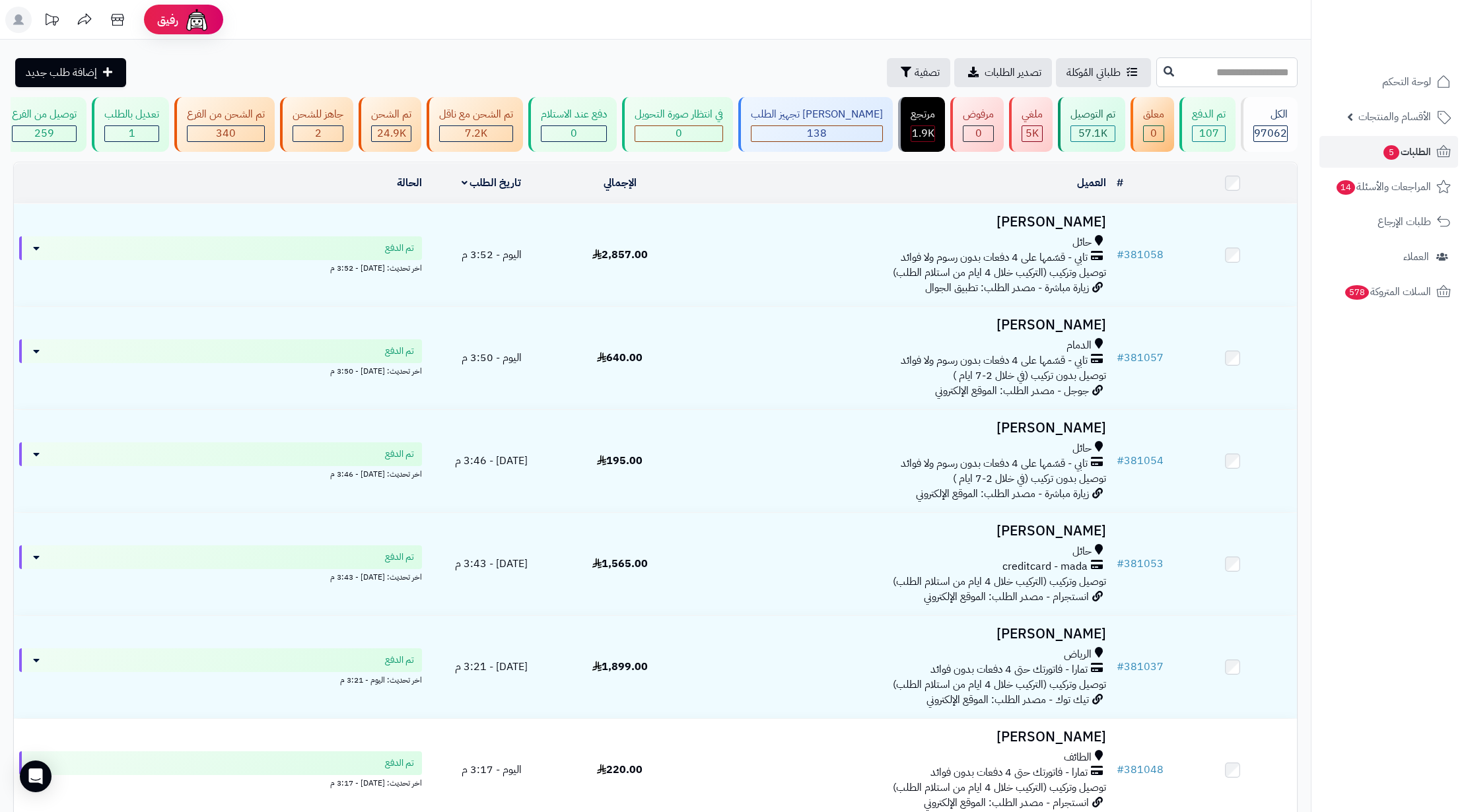
paste input "******"
type input "******"
click at [1163, 71] on icon at bounding box center [1168, 70] width 10 height 10
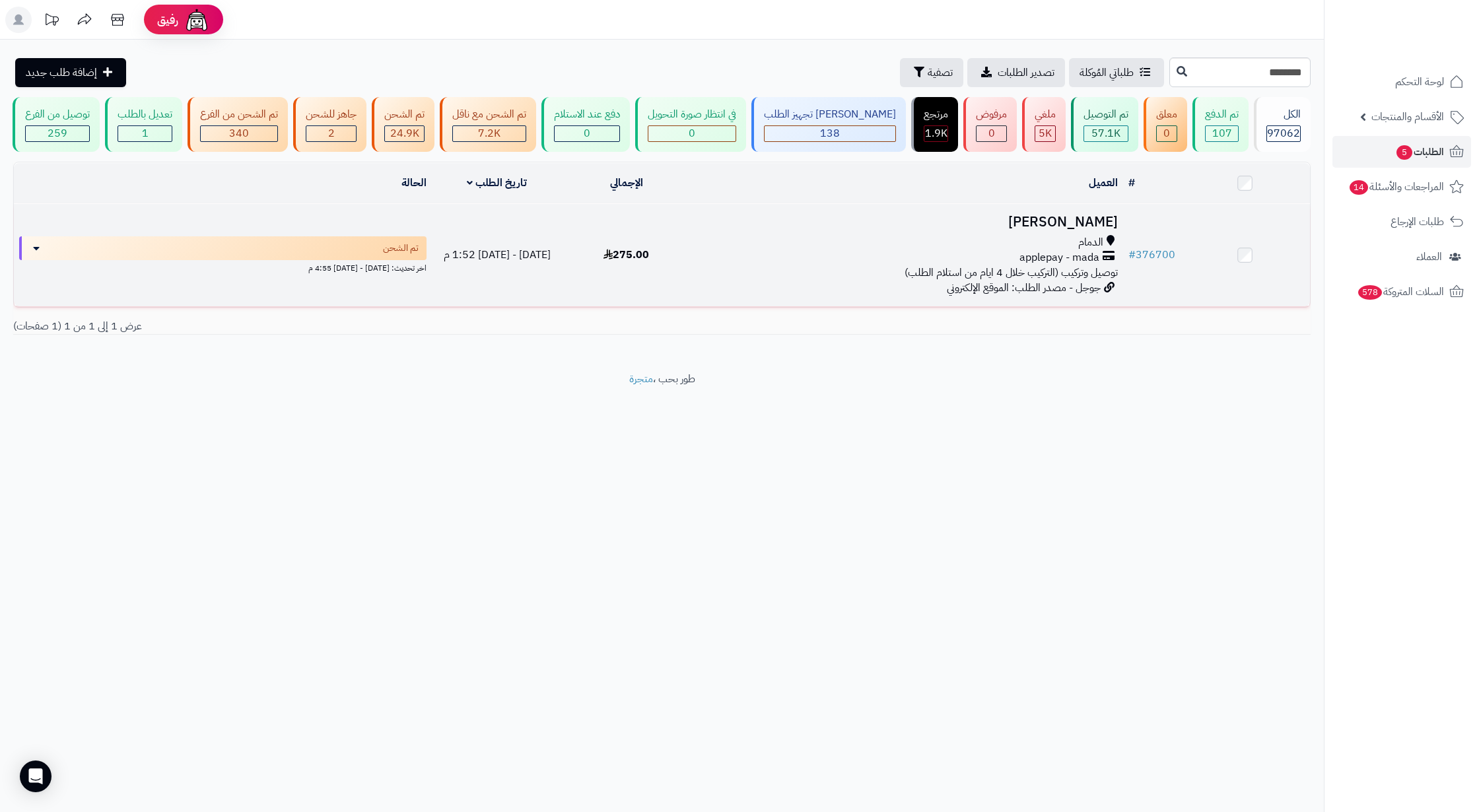
click at [1038, 250] on div "الدمام" at bounding box center [907, 242] width 421 height 15
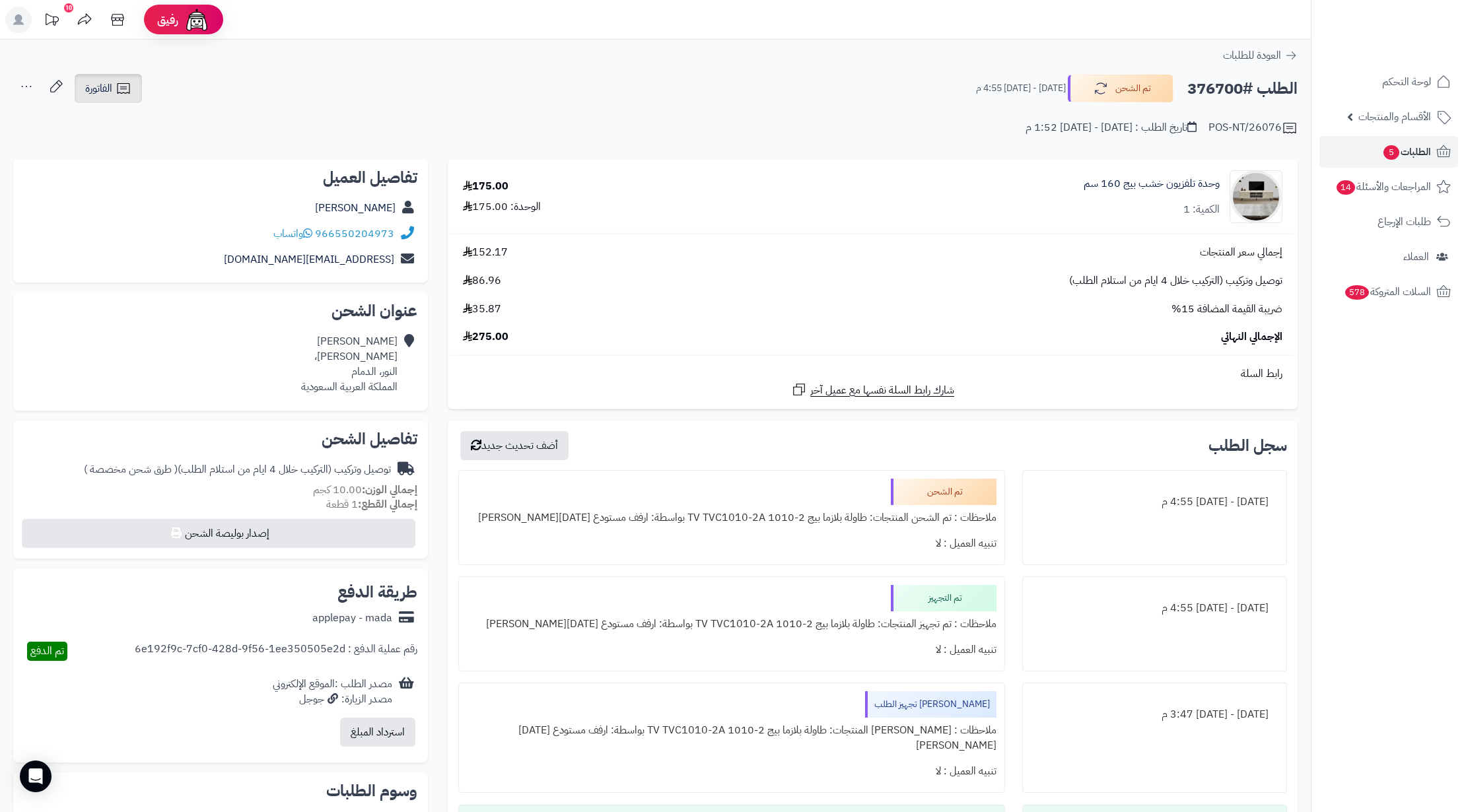
click at [114, 77] on link "الفاتورة" at bounding box center [108, 89] width 67 height 29
click at [186, 118] on link "طباعة الفاتورة" at bounding box center [143, 122] width 141 height 30
click at [1214, 85] on h2 "الطلب #376700" at bounding box center [1242, 89] width 110 height 27
click at [373, 369] on div "حامد العامري أبو بكر الصديق، النور، الدمام المملكة العربية السعودية" at bounding box center [349, 364] width 96 height 60
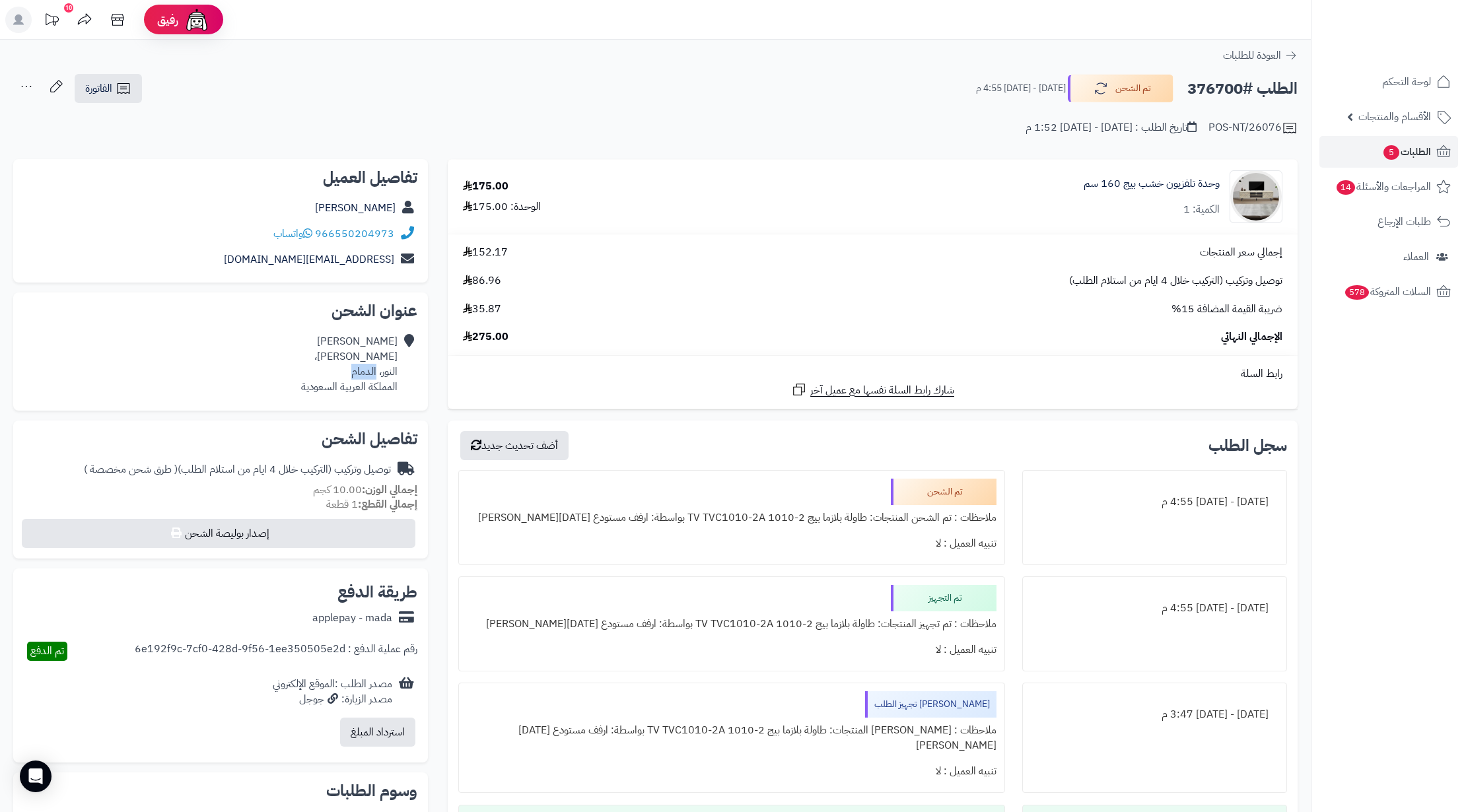
click at [373, 369] on div "حامد العامري أبو بكر الصديق، النور، الدمام المملكة العربية السعودية" at bounding box center [349, 364] width 96 height 60
drag, startPoint x: 373, startPoint y: 369, endPoint x: 355, endPoint y: 373, distance: 18.4
click at [355, 373] on div "حامد العامري أبو بكر الصديق، النور، الدمام المملكة العربية السعودية" at bounding box center [349, 364] width 96 height 60
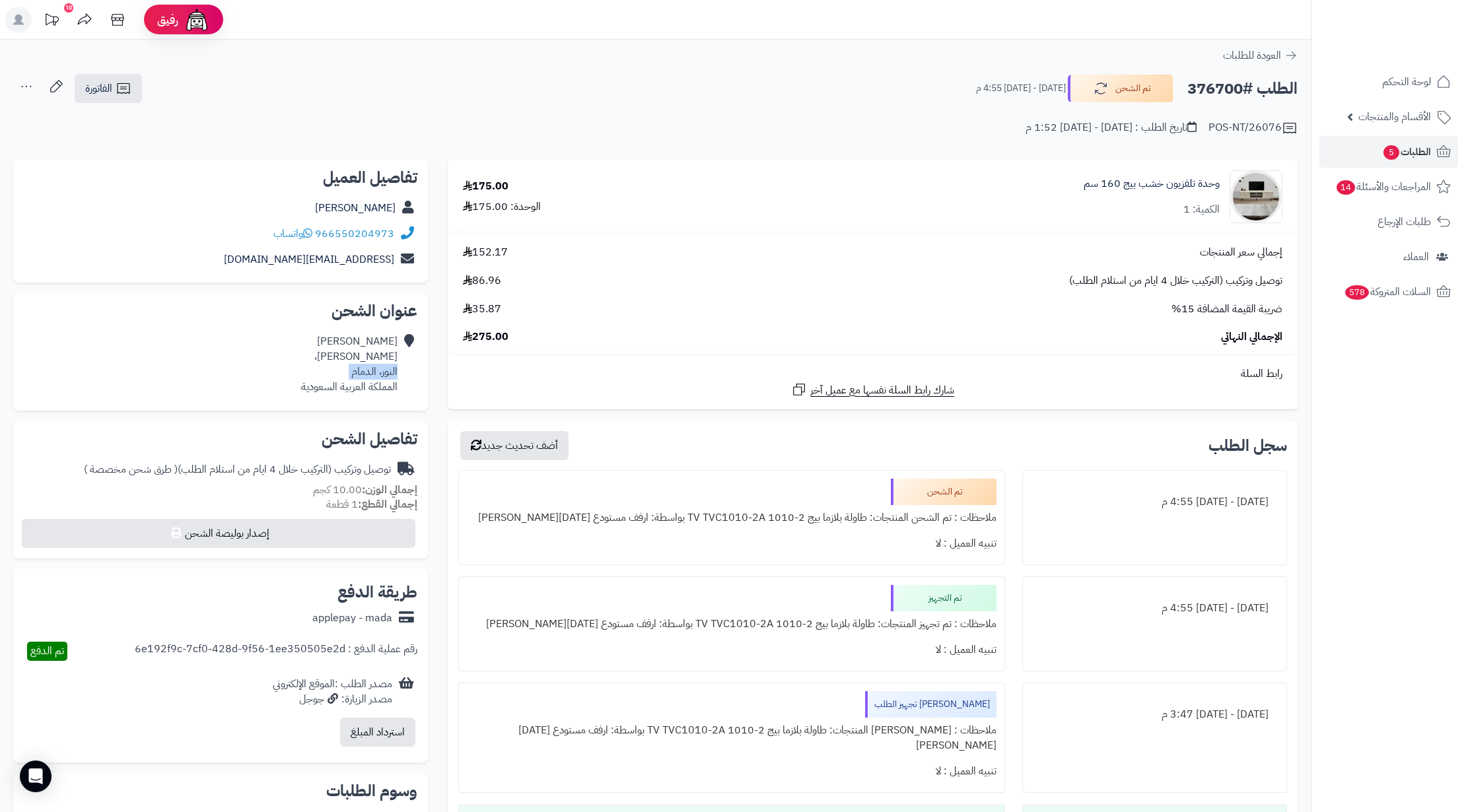
click at [355, 373] on div "حامد العامري أبو بكر الصديق، النور، الدمام المملكة العربية السعودية" at bounding box center [349, 364] width 96 height 60
copy div "النور، الدمام"
click at [1369, 145] on link "الطلبات 5" at bounding box center [1388, 152] width 139 height 32
click at [1382, 153] on span "الطلبات 5" at bounding box center [1406, 152] width 49 height 19
click at [1395, 146] on span "5" at bounding box center [1391, 152] width 16 height 15
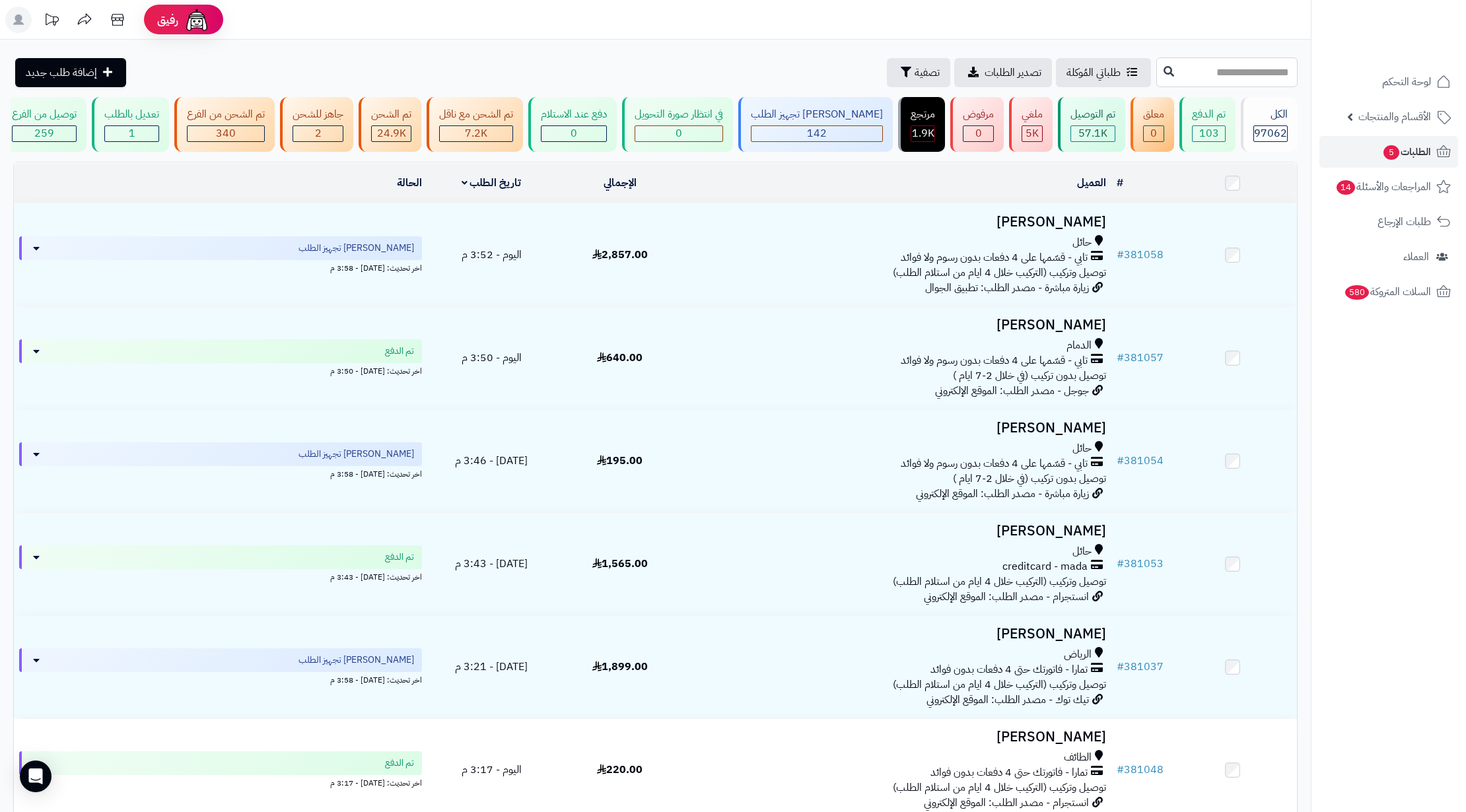
drag, startPoint x: 1133, startPoint y: 45, endPoint x: 1113, endPoint y: 82, distance: 42.1
paste input "******"
type input "******"
click at [1159, 64] on button at bounding box center [1169, 71] width 20 height 25
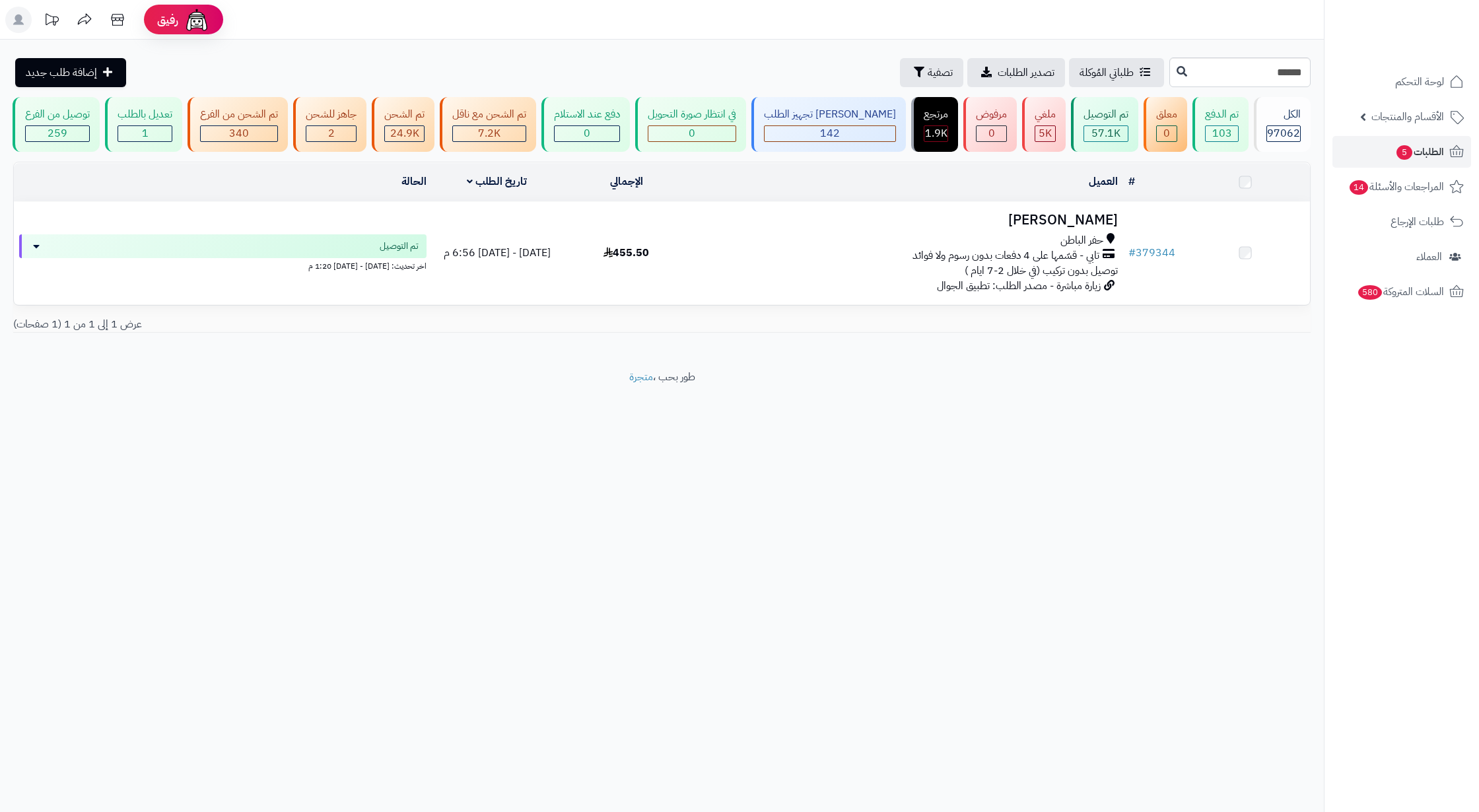
click at [1065, 277] on span "توصيل بدون تركيب (في خلال 2-7 ايام )" at bounding box center [1041, 270] width 153 height 16
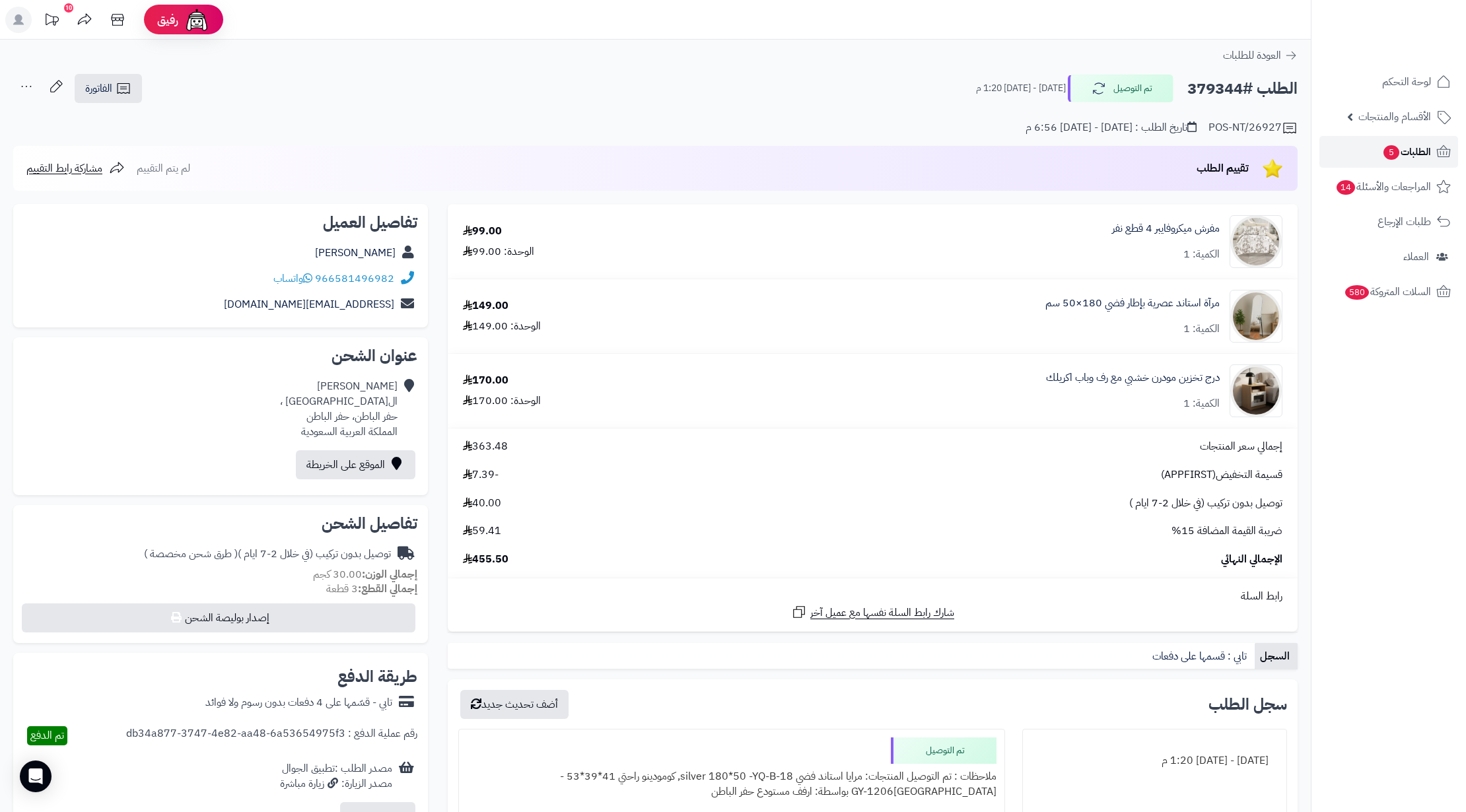
click at [1429, 159] on span "الطلبات 5" at bounding box center [1406, 152] width 49 height 19
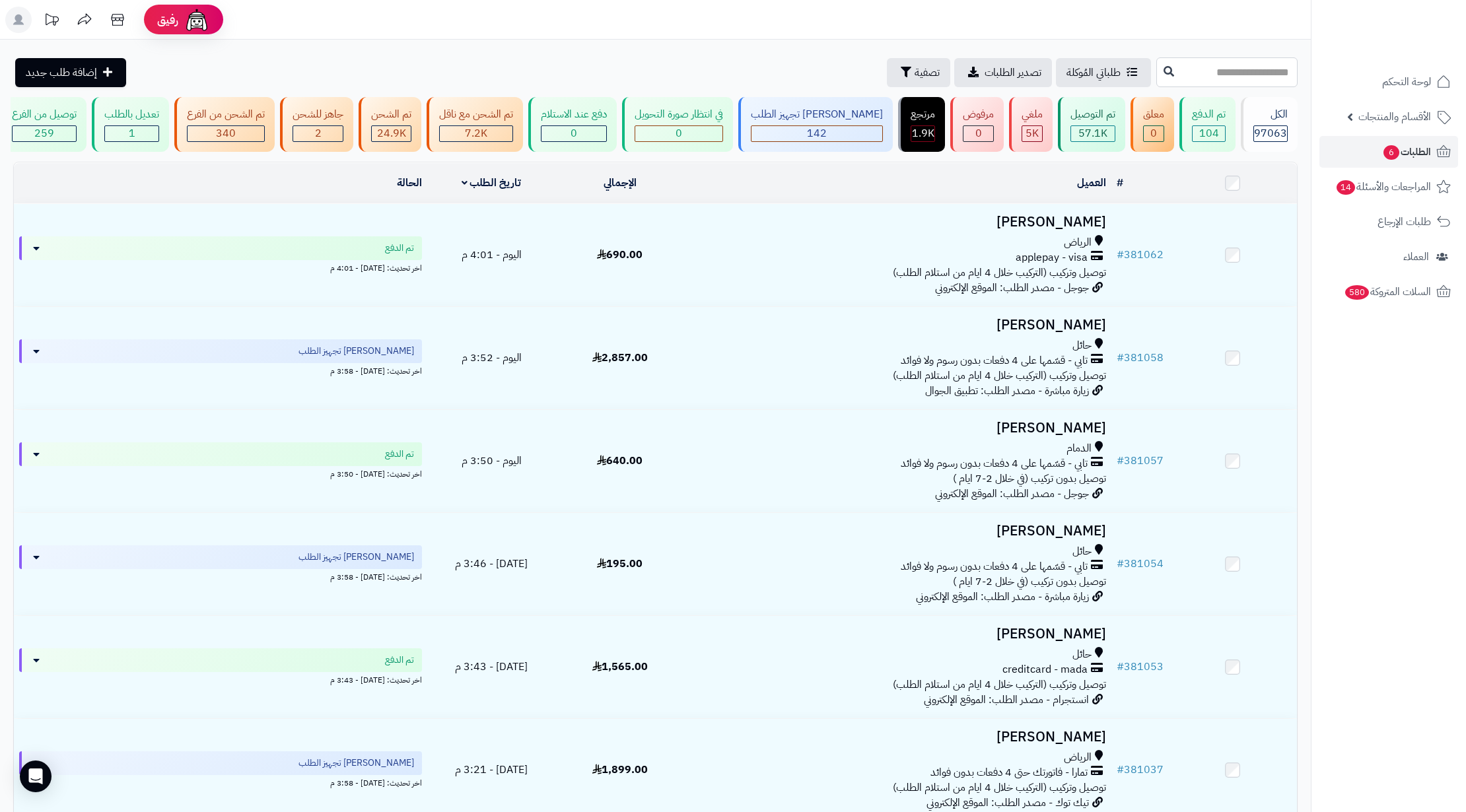
paste input "******"
type input "******"
click at [1163, 71] on icon at bounding box center [1168, 70] width 10 height 10
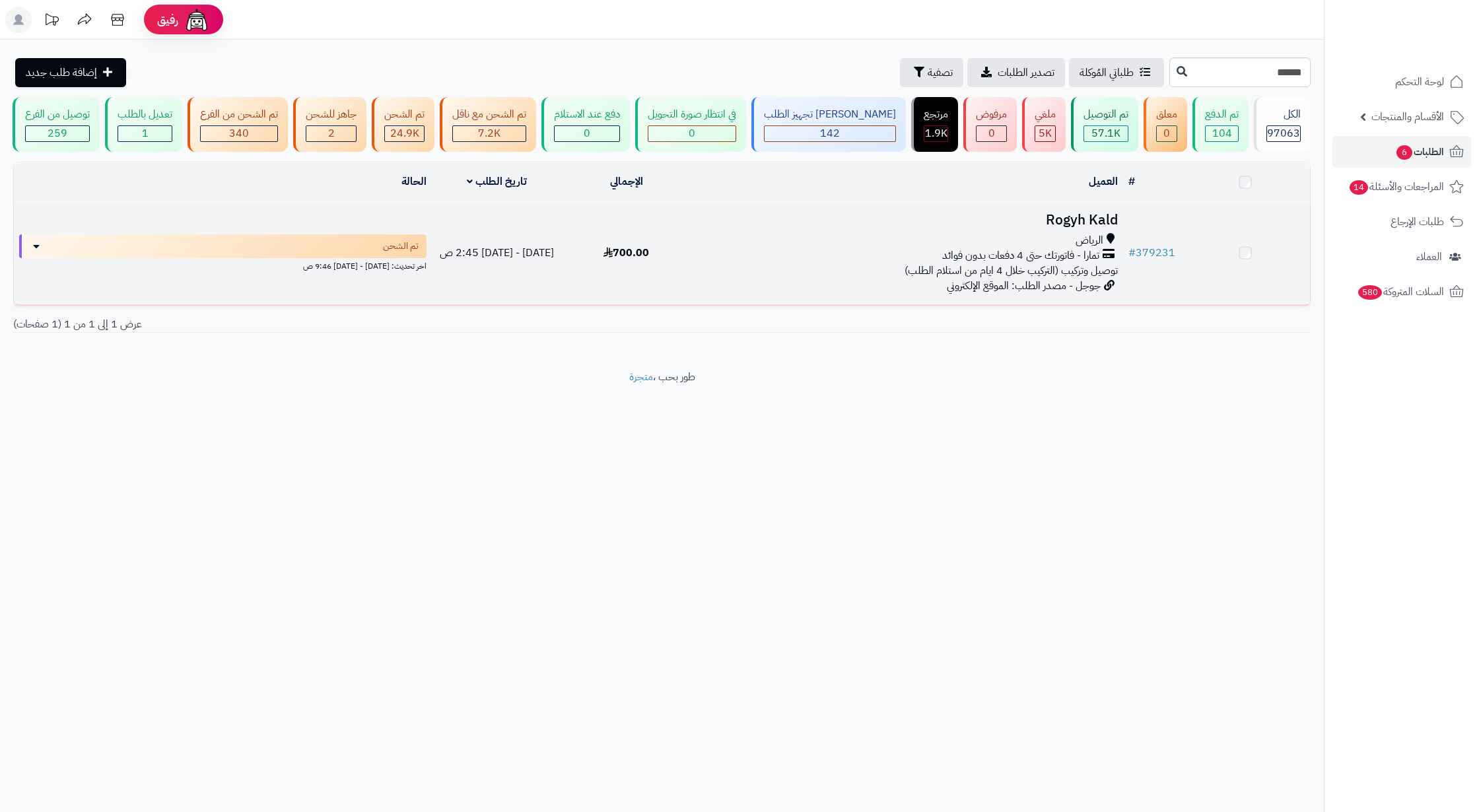
click at [1094, 294] on span "جوجل - مصدر الطلب: الموقع الإلكتروني" at bounding box center [1024, 285] width 154 height 16
click at [1085, 265] on span "تمارا - فاتورتك حتى 4 دفعات بدون فوائد" at bounding box center [1020, 258] width 157 height 15
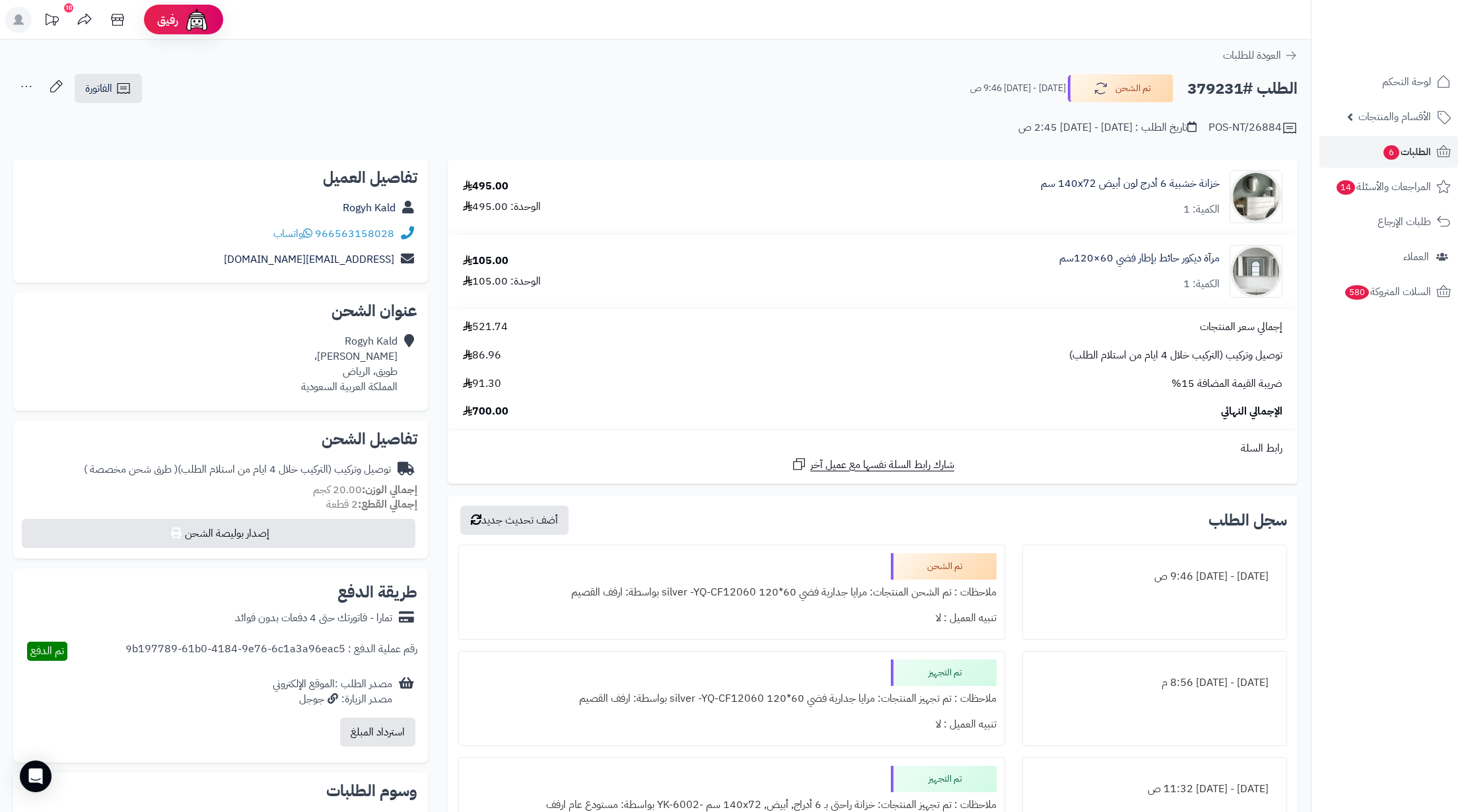
click at [882, 82] on div "الطلب #379231 تم الشحن [DATE] - [DATE] 9:46 ص الفاتورة طباعة الفاتورة إرسال الف…" at bounding box center [655, 89] width 1284 height 31
click at [1117, 256] on link "مرآة ديكور حائط بإطار فضي 60×120سم" at bounding box center [1139, 258] width 160 height 15
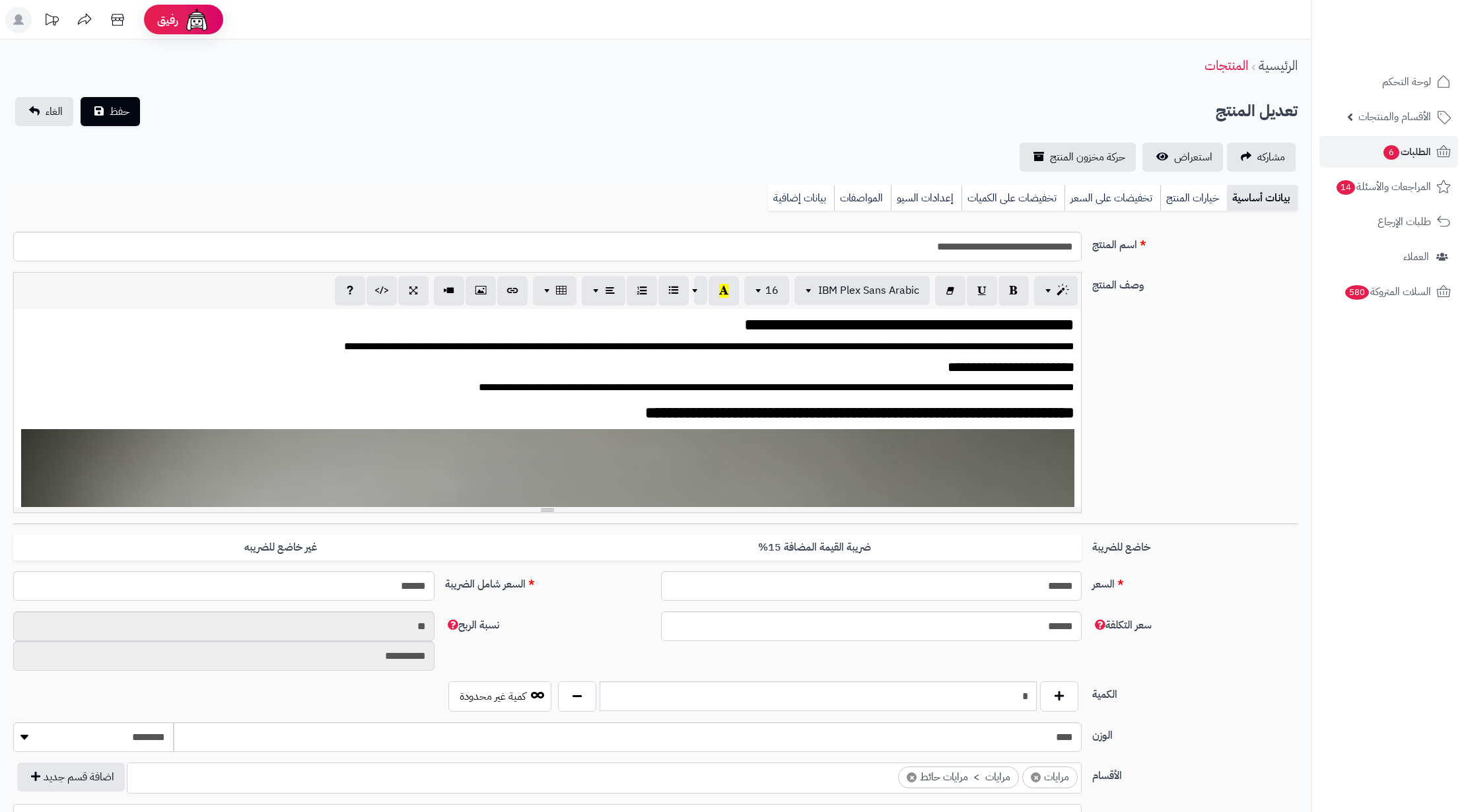
scroll to position [2337, 0]
click at [1183, 146] on link "استعراض" at bounding box center [1183, 157] width 80 height 29
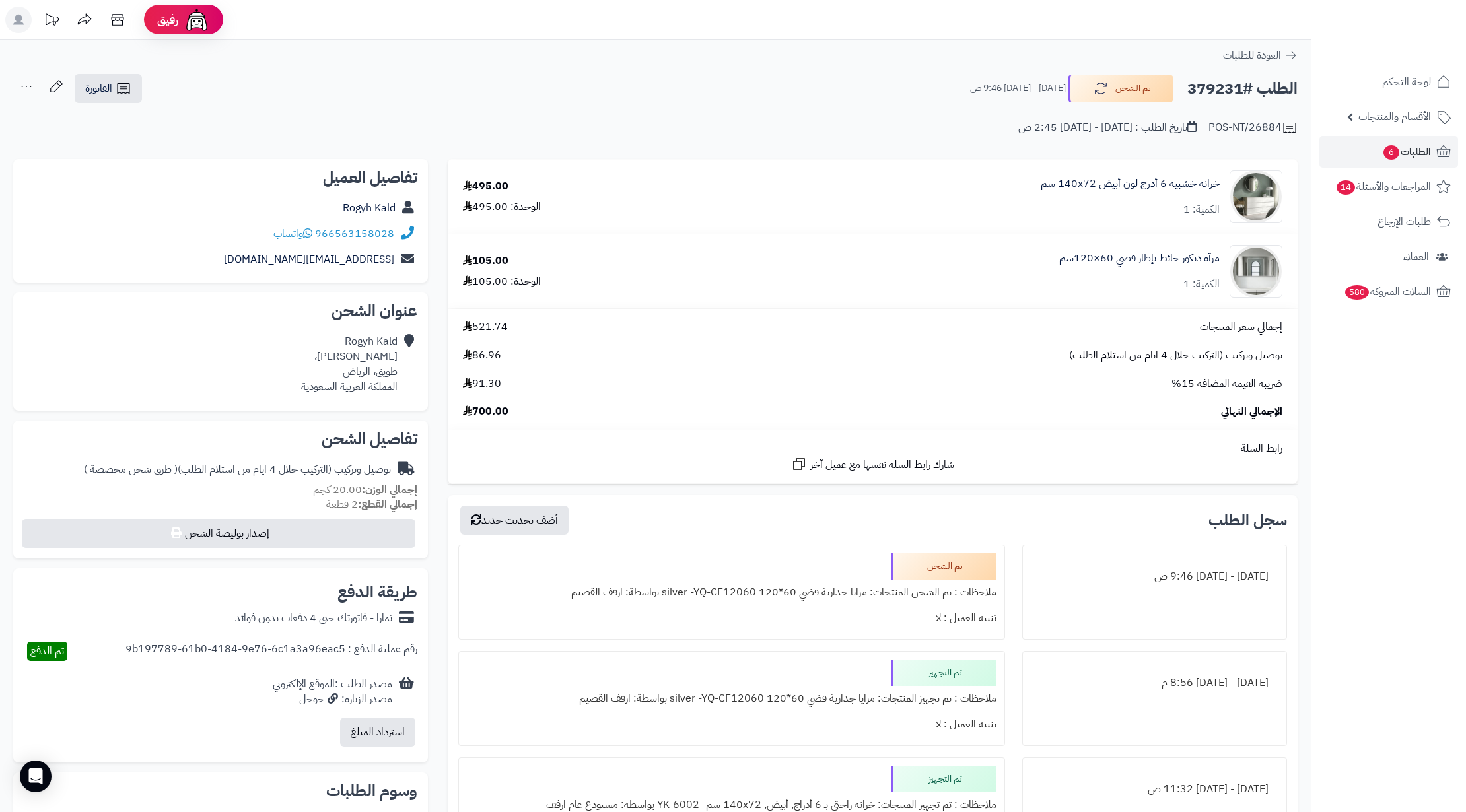
click at [1192, 86] on h2 "الطلب #379231" at bounding box center [1242, 89] width 110 height 27
copy h2 "379231"
click at [1426, 159] on span "الطلبات 6" at bounding box center [1406, 152] width 49 height 19
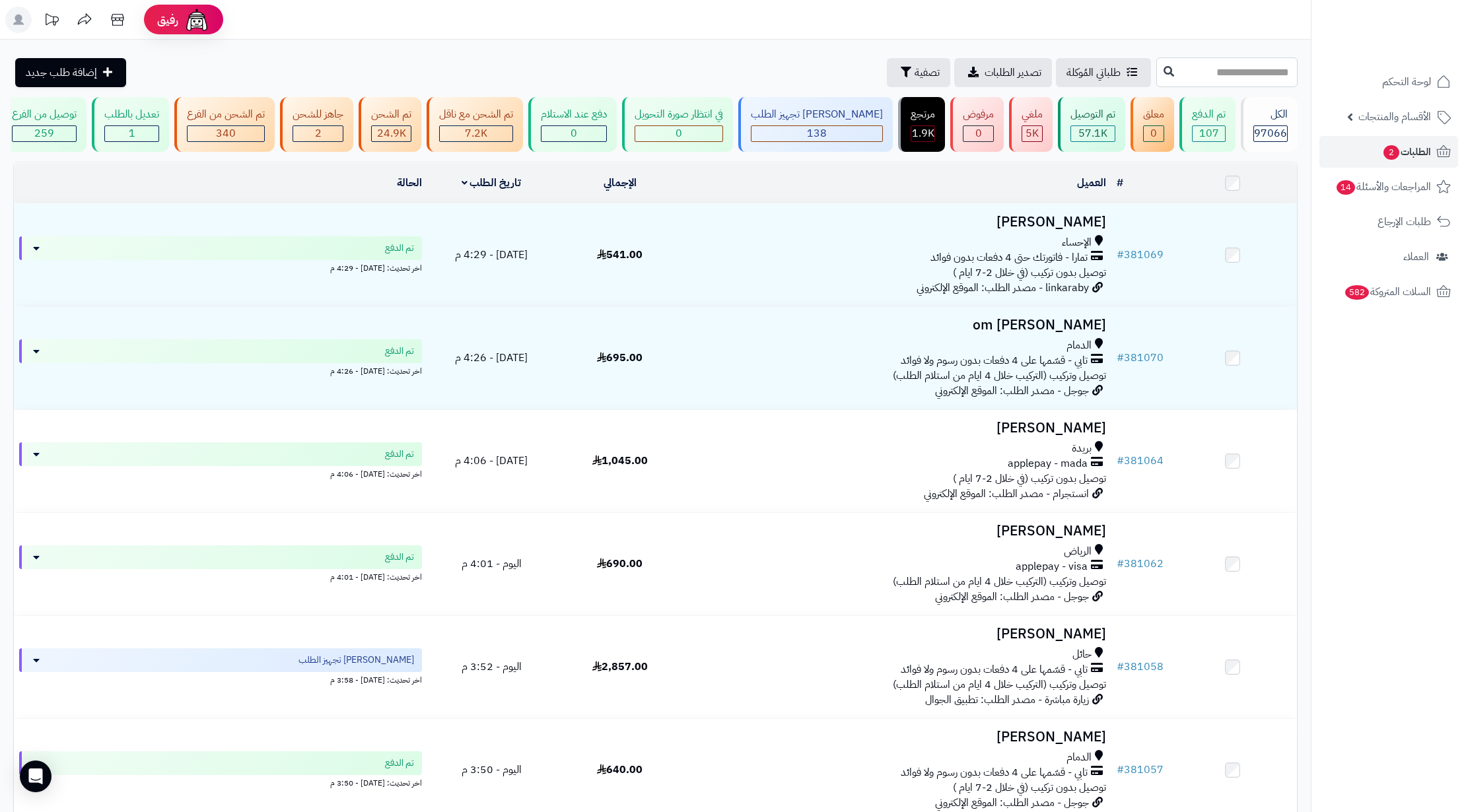
paste input "******"
type input "******"
click at [1159, 72] on button at bounding box center [1169, 71] width 20 height 25
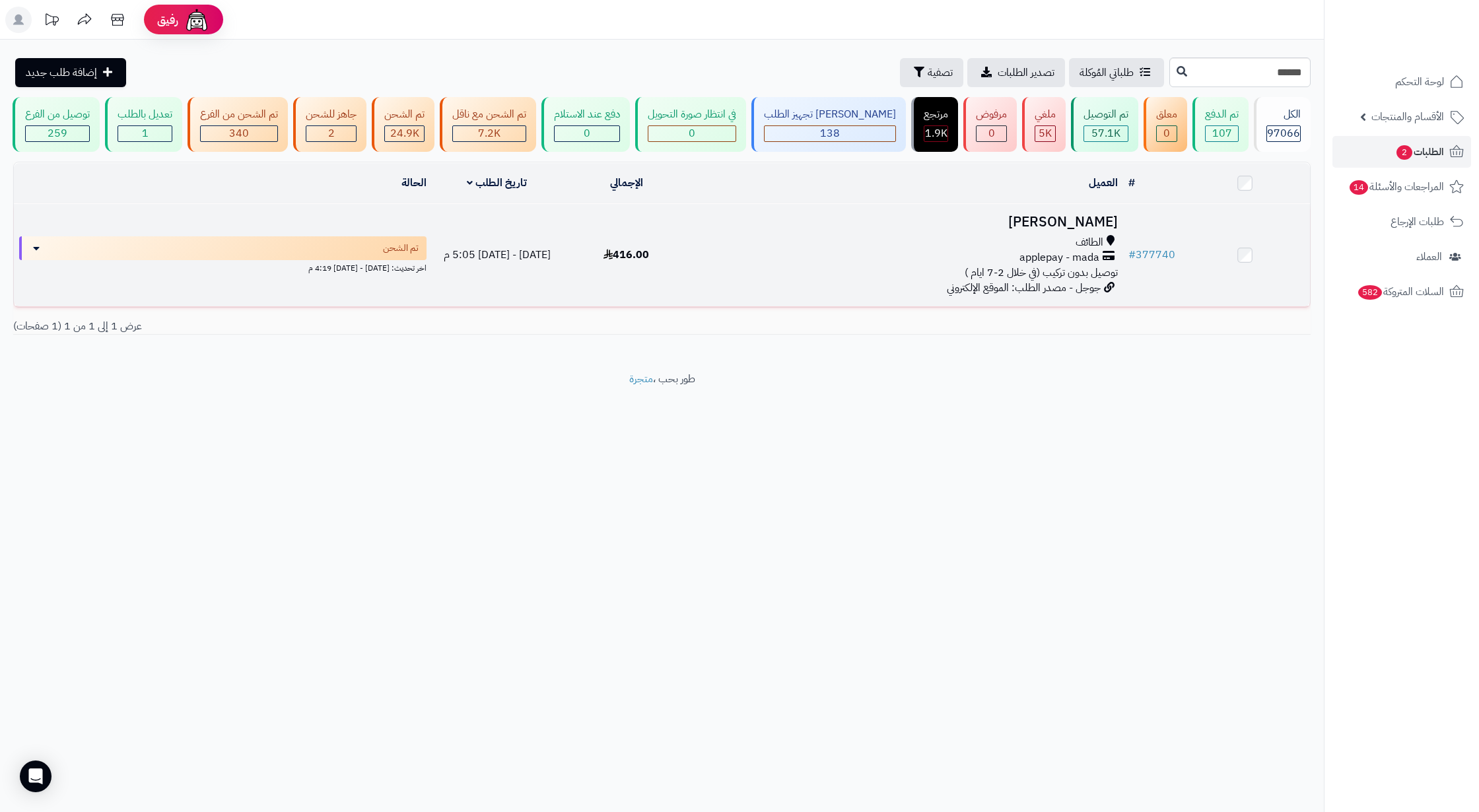
click at [1080, 280] on span "توصيل بدون تركيب (في خلال 2-7 ايام )" at bounding box center [1041, 272] width 153 height 16
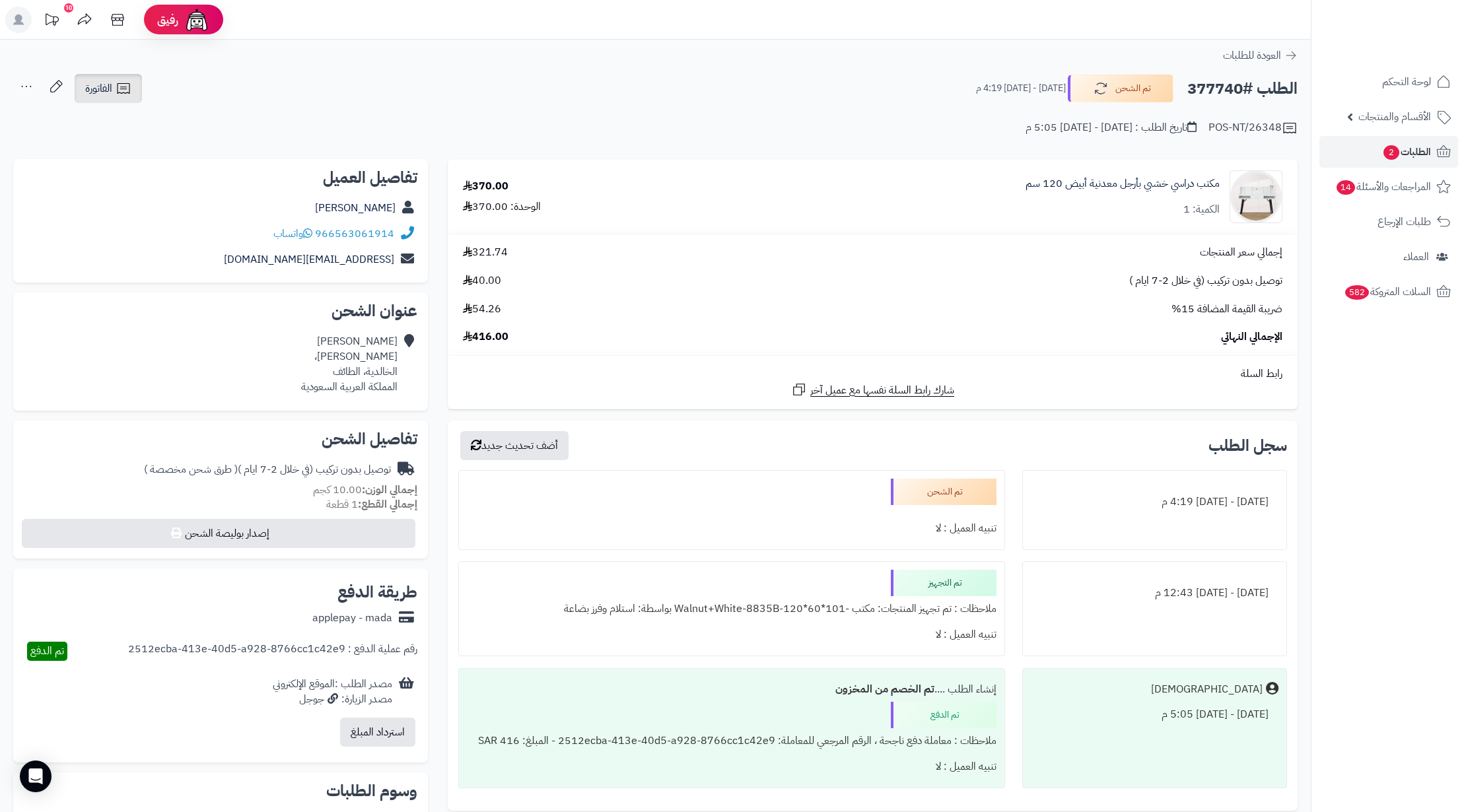
click at [121, 93] on icon at bounding box center [123, 88] width 12 height 10
click at [181, 117] on link "طباعة الفاتورة" at bounding box center [143, 122] width 141 height 30
click at [1221, 87] on h2 "الطلب #377740" at bounding box center [1242, 89] width 110 height 27
copy h2 "377740"
